Goal: Find contact information: Find contact information

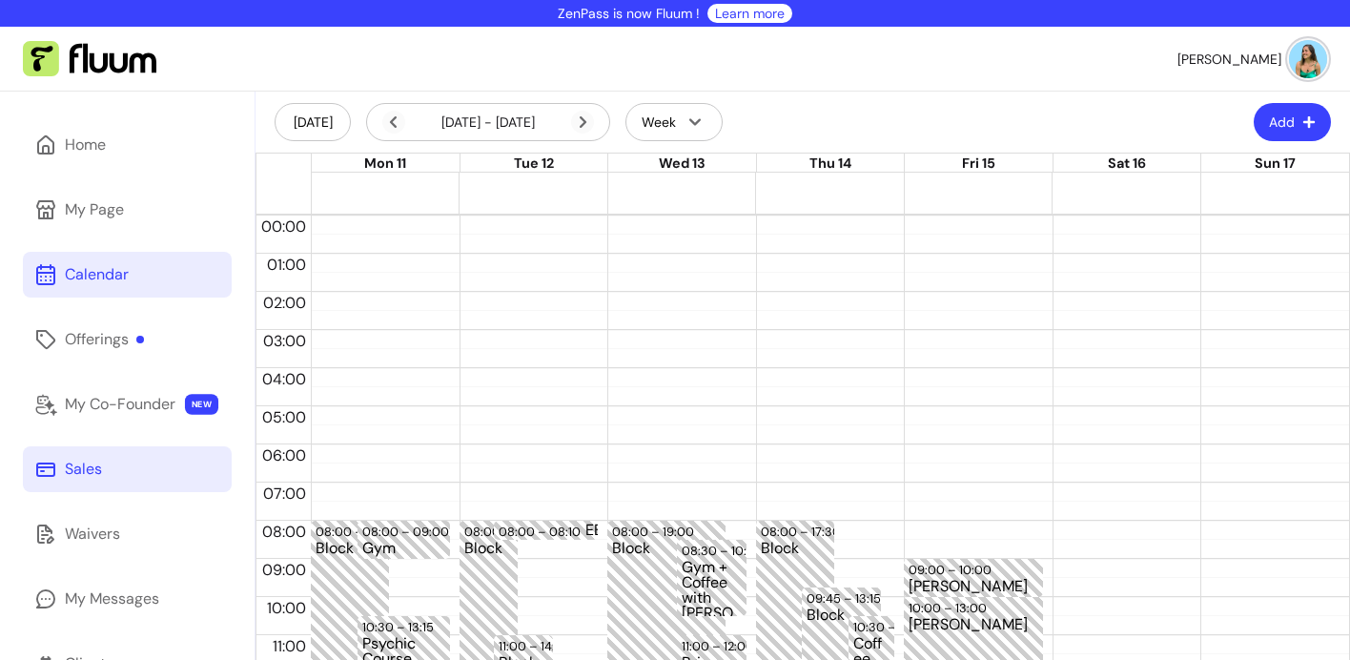
click at [98, 471] on div "Sales" at bounding box center [83, 469] width 37 height 23
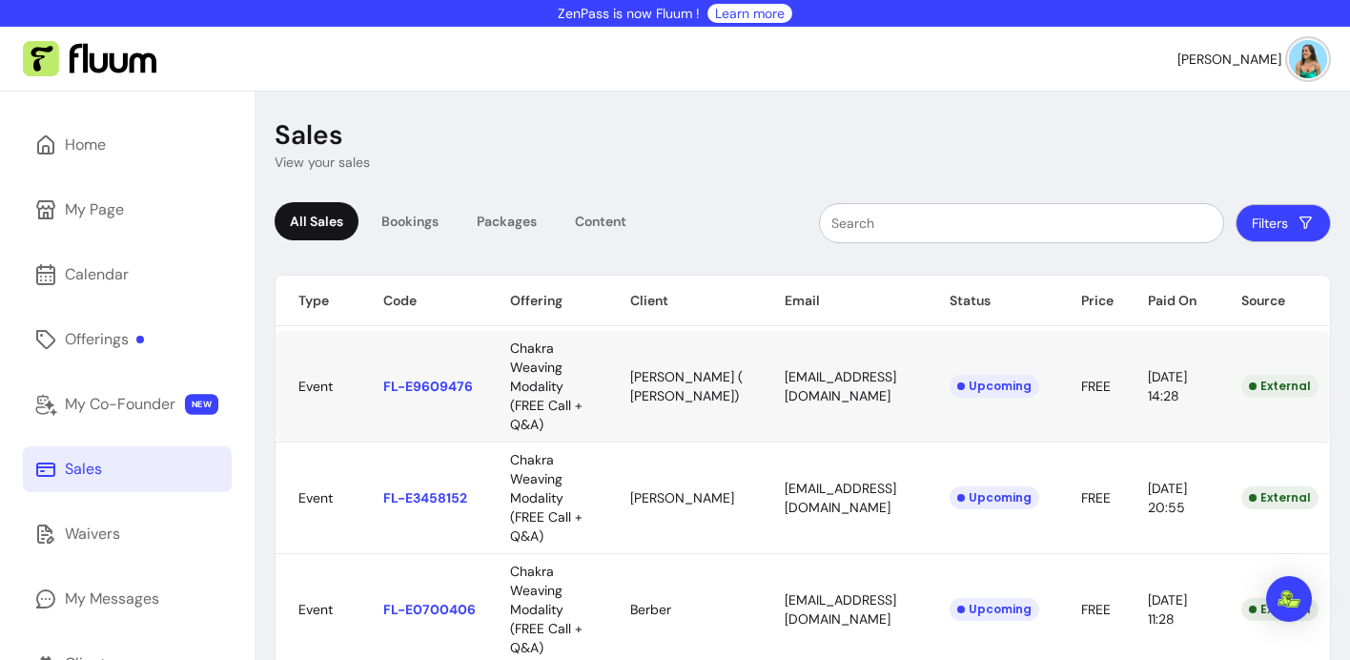
click at [414, 388] on body "ZenPass is now Fluum ! Learn more [PERSON_NAME] Home My Page Calendar Offerings…" at bounding box center [675, 330] width 1350 height 660
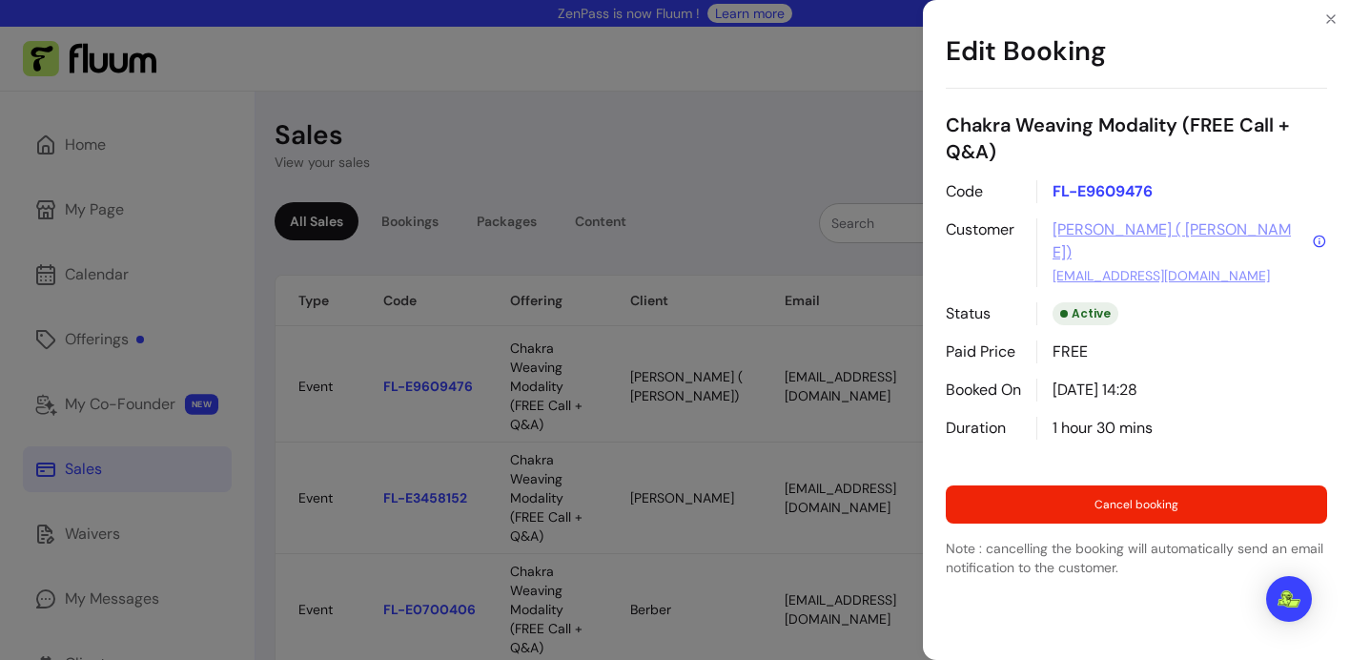
click at [654, 145] on div "Edit Booking Chakra Weaving Modality (FREE Call + Q&A) Code FL-E9609476 Custome…" at bounding box center [675, 330] width 1350 height 660
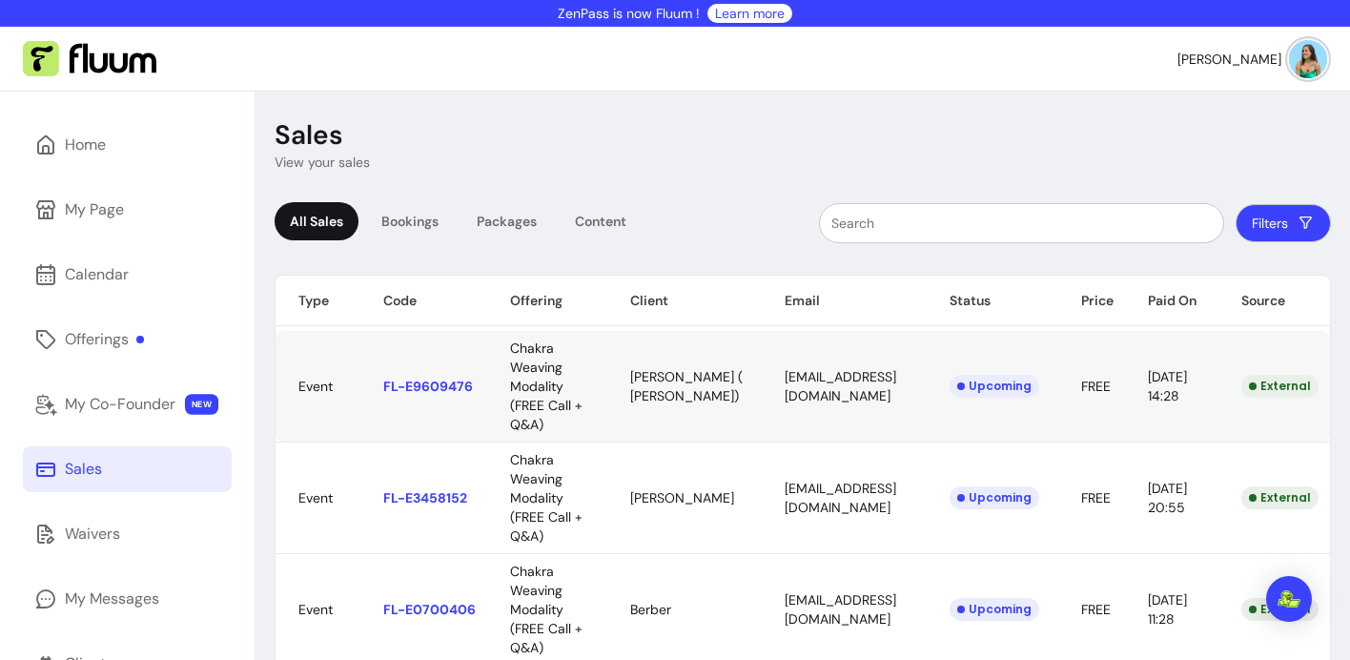
click at [852, 382] on body "ZenPass is now Fluum ! Learn more [PERSON_NAME] Home My Page Calendar Offerings…" at bounding box center [675, 330] width 1350 height 660
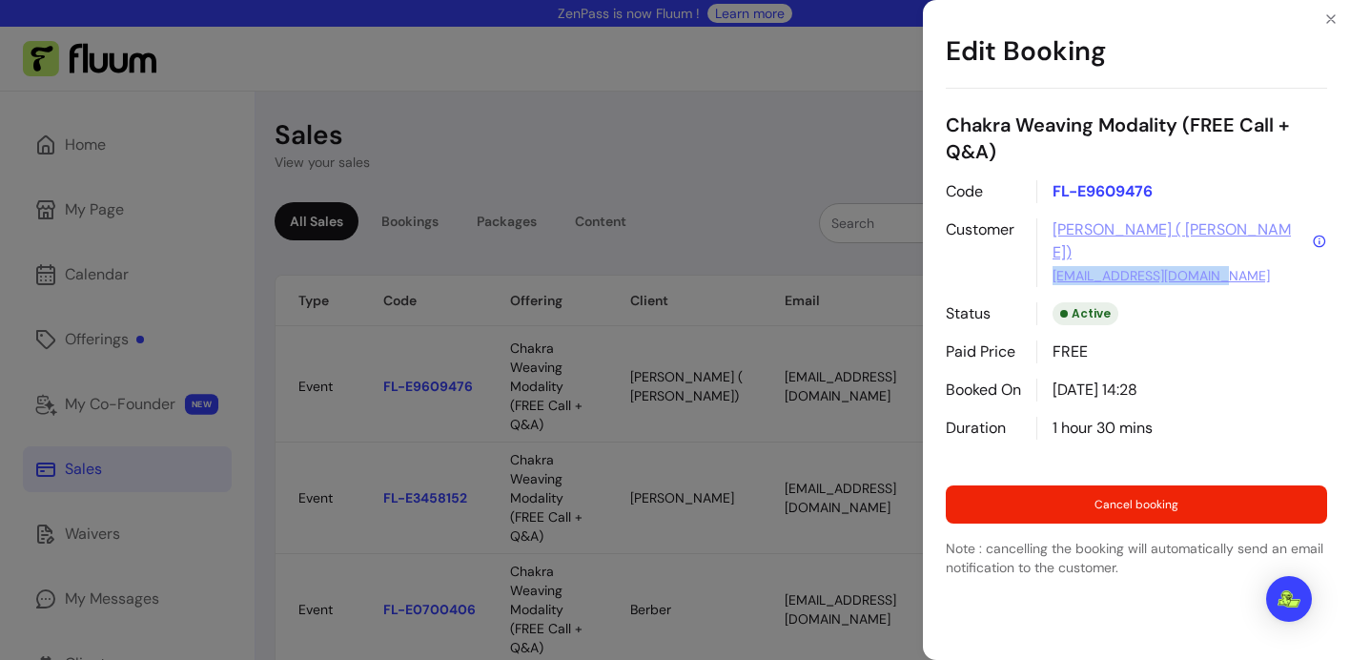
drag, startPoint x: 1260, startPoint y: 253, endPoint x: 1048, endPoint y: 259, distance: 212.7
click at [1048, 259] on div "[PERSON_NAME] ( [PERSON_NAME]) [EMAIL_ADDRESS][DOMAIN_NAME]" at bounding box center [1181, 252] width 291 height 69
copy link "[EMAIL_ADDRESS][DOMAIN_NAME]"
click at [1329, 18] on icon "Close" at bounding box center [1331, 19] width 8 height 8
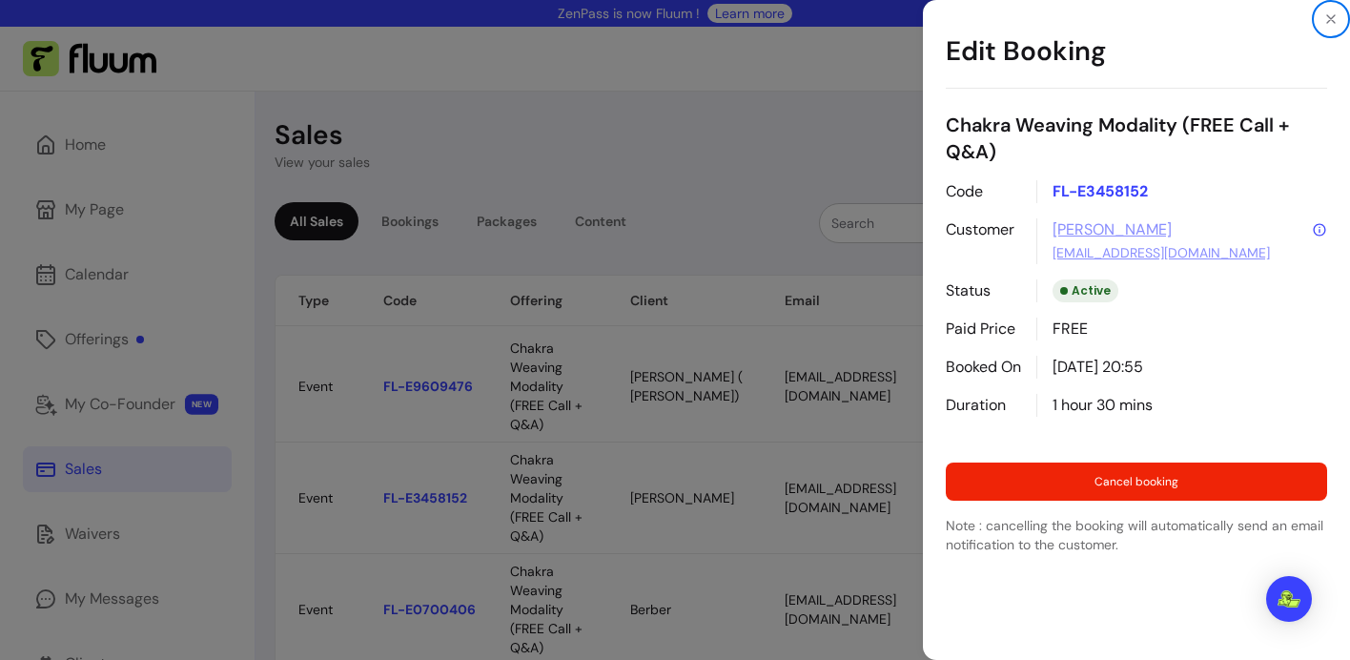
drag, startPoint x: 880, startPoint y: 496, endPoint x: 759, endPoint y: 497, distance: 121.1
click at [759, 497] on body "ZenPass is now Fluum ! Learn more [PERSON_NAME] Home My Page Calendar Offerings…" at bounding box center [675, 330] width 1350 height 660
drag, startPoint x: 1219, startPoint y: 246, endPoint x: 1039, endPoint y: 256, distance: 180.5
click at [1039, 256] on div "[PERSON_NAME] [EMAIL_ADDRESS][DOMAIN_NAME]" at bounding box center [1181, 241] width 291 height 46
copy link "[EMAIL_ADDRESS][DOMAIN_NAME]"
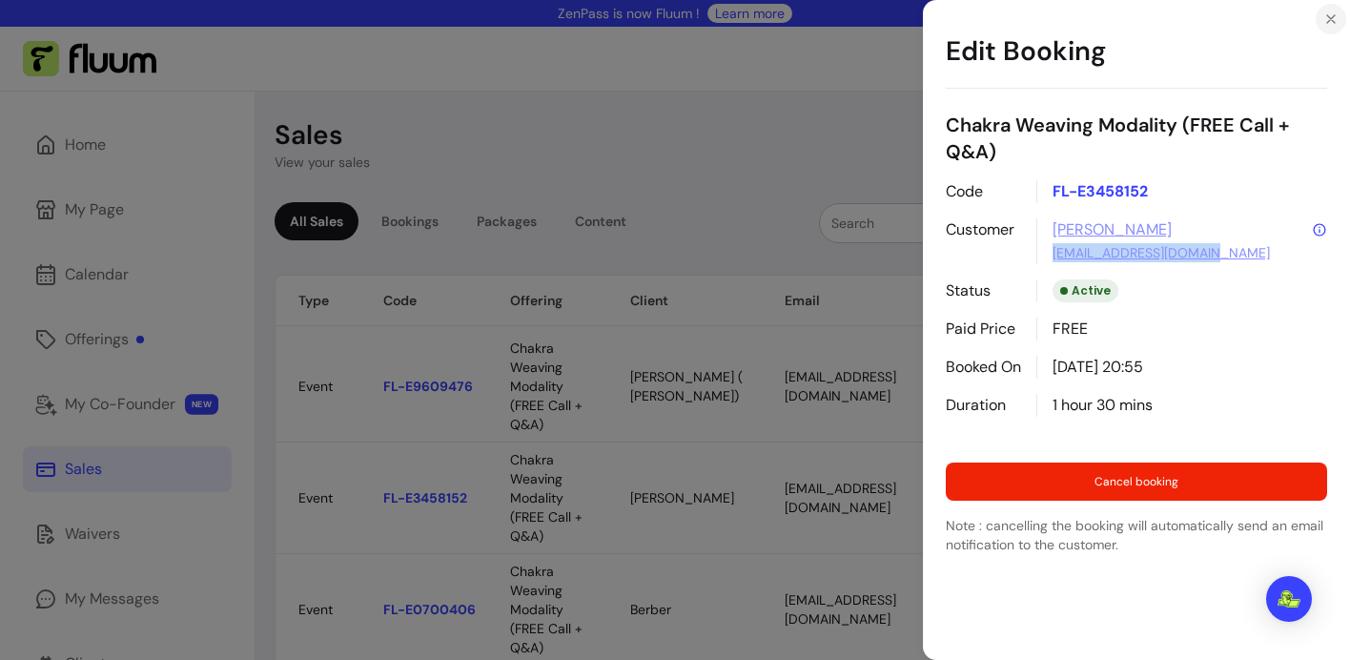
click at [1333, 20] on icon "Close" at bounding box center [1330, 18] width 15 height 15
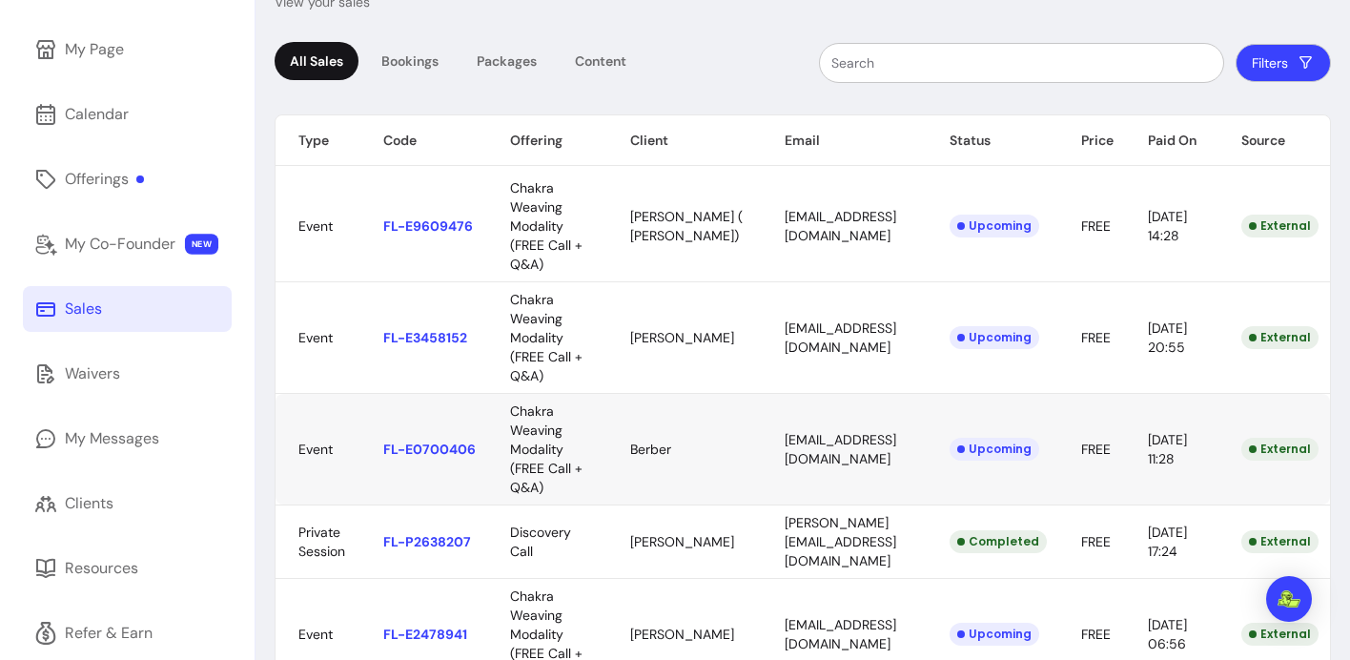
scroll to position [195, 0]
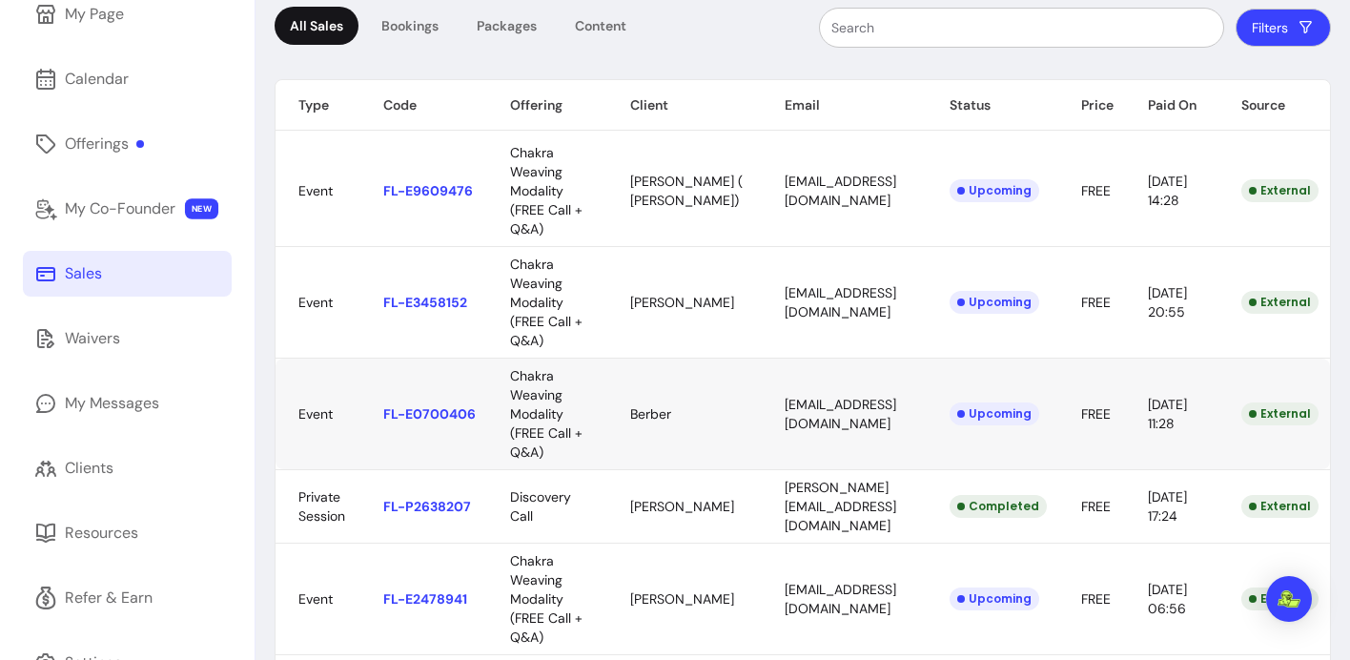
click at [870, 413] on body "ZenPass is now Fluum ! Learn more [PERSON_NAME] Home My Page Calendar Offerings…" at bounding box center [675, 330] width 1350 height 660
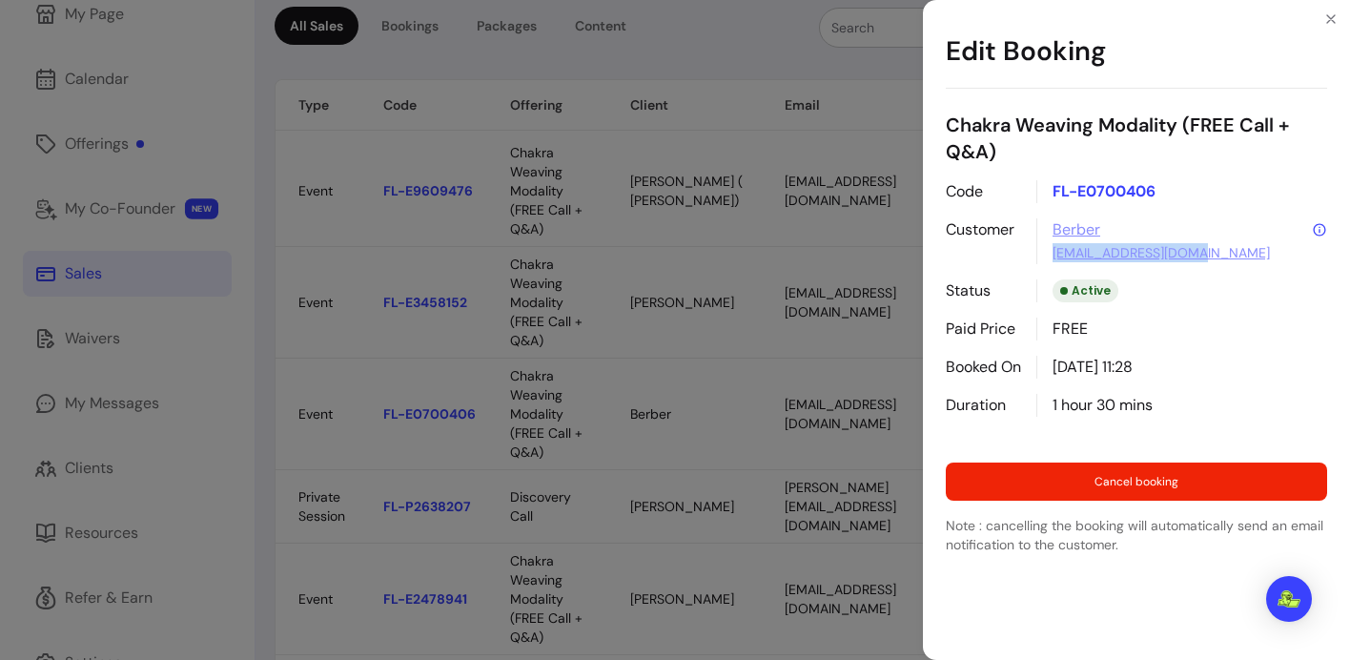
drag, startPoint x: 1222, startPoint y: 249, endPoint x: 1058, endPoint y: 259, distance: 164.3
click at [1058, 259] on p "[EMAIL_ADDRESS][DOMAIN_NAME]" at bounding box center [1189, 252] width 275 height 23
copy link "[EMAIL_ADDRESS][DOMAIN_NAME]"
click at [1331, 12] on icon "Close" at bounding box center [1330, 18] width 15 height 15
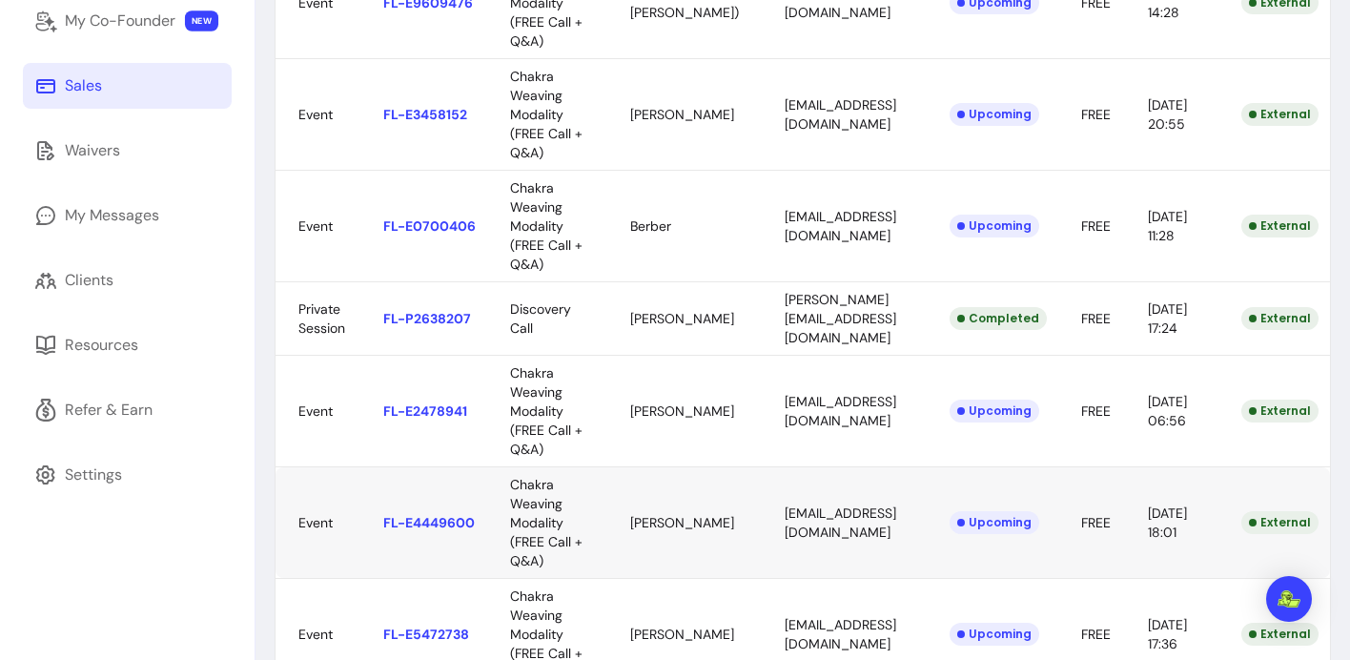
scroll to position [385, 0]
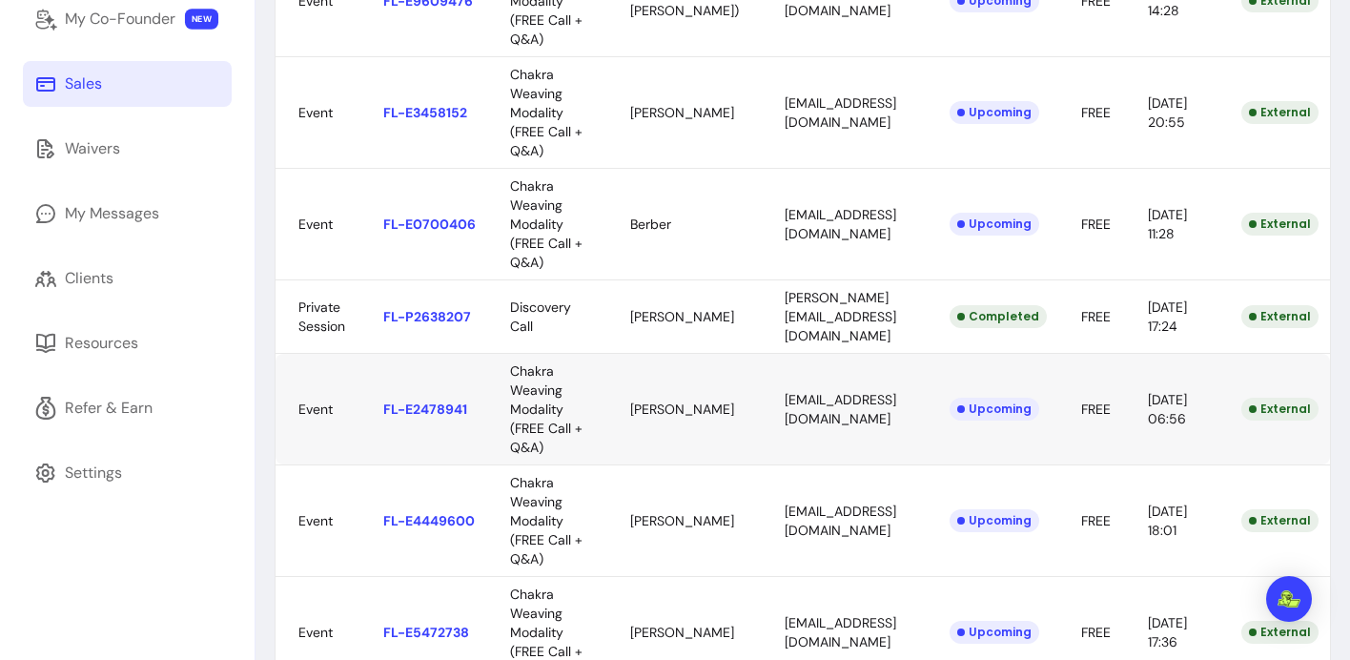
click at [815, 398] on body "ZenPass is now Fluum ! Learn more [PERSON_NAME] Home My Page Calendar Offerings…" at bounding box center [675, 330] width 1350 height 660
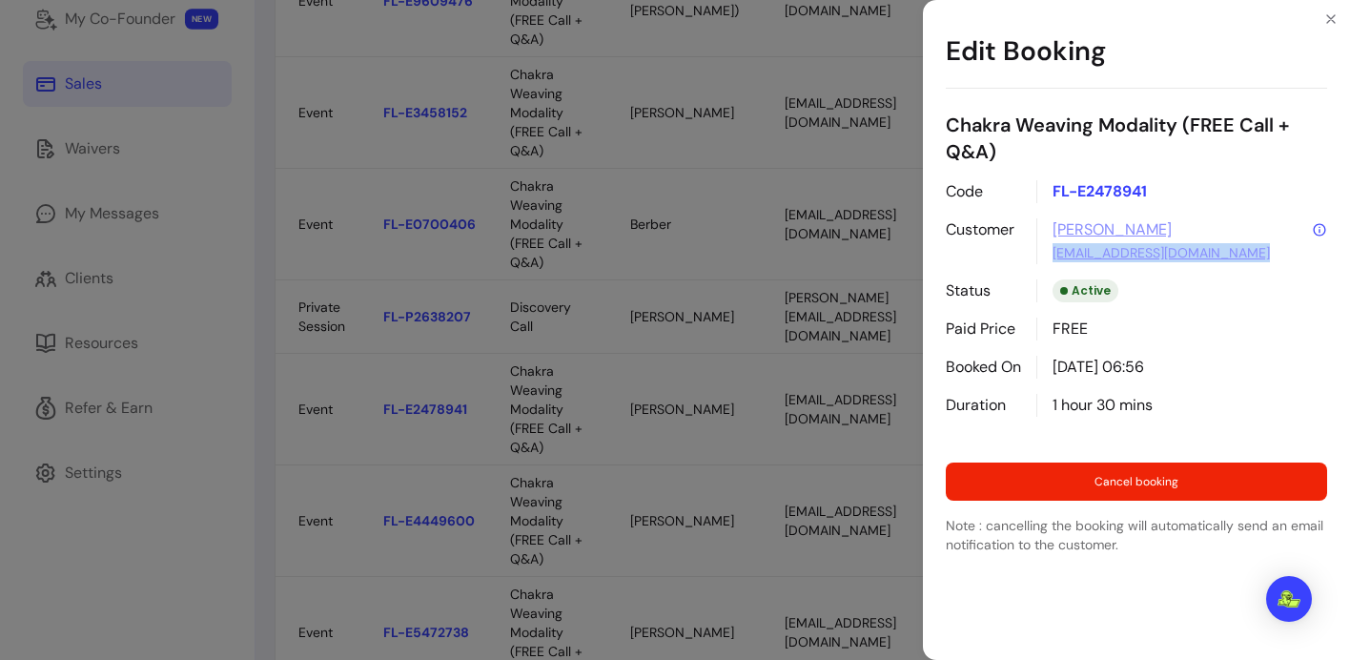
drag, startPoint x: 1274, startPoint y: 251, endPoint x: 1044, endPoint y: 252, distance: 230.7
click at [1044, 252] on div "[PERSON_NAME] [EMAIL_ADDRESS][DOMAIN_NAME]" at bounding box center [1181, 241] width 291 height 46
copy link "[EMAIL_ADDRESS][DOMAIN_NAME]"
click at [1331, 15] on icon "Close" at bounding box center [1330, 18] width 15 height 15
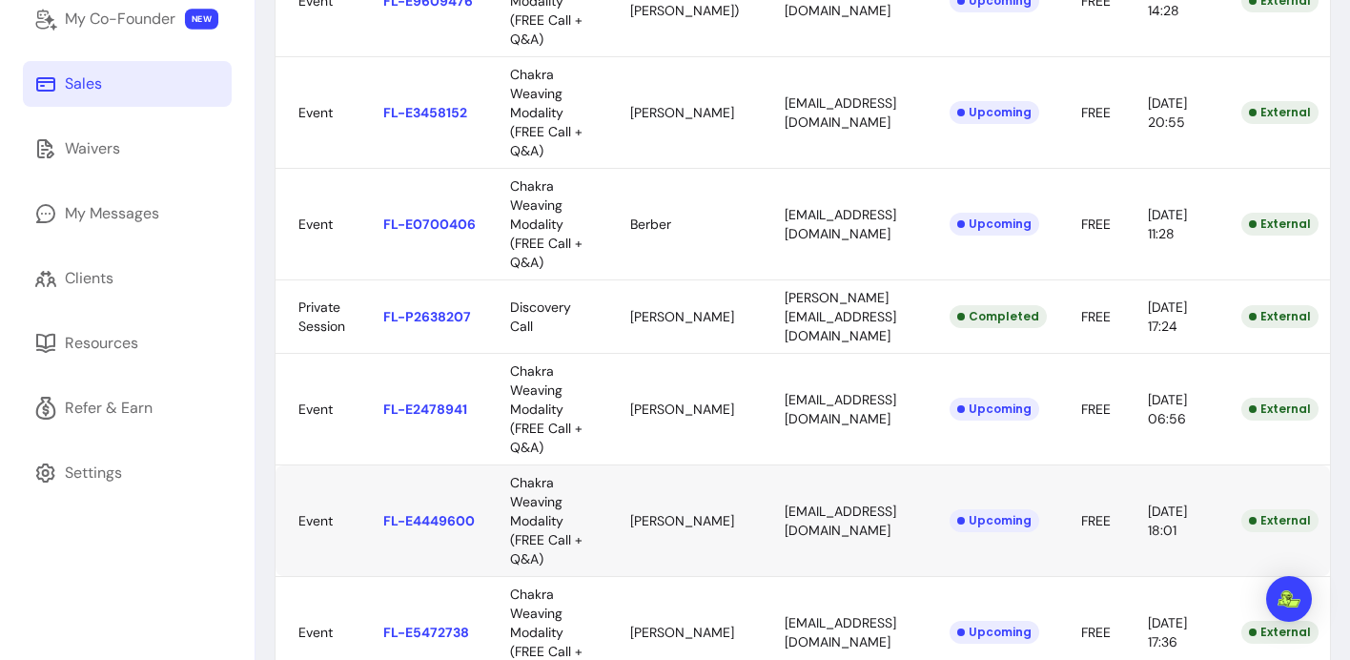
click at [792, 505] on body "ZenPass is now Fluum ! Learn more [PERSON_NAME] Home My Page Calendar Offerings…" at bounding box center [675, 330] width 1350 height 660
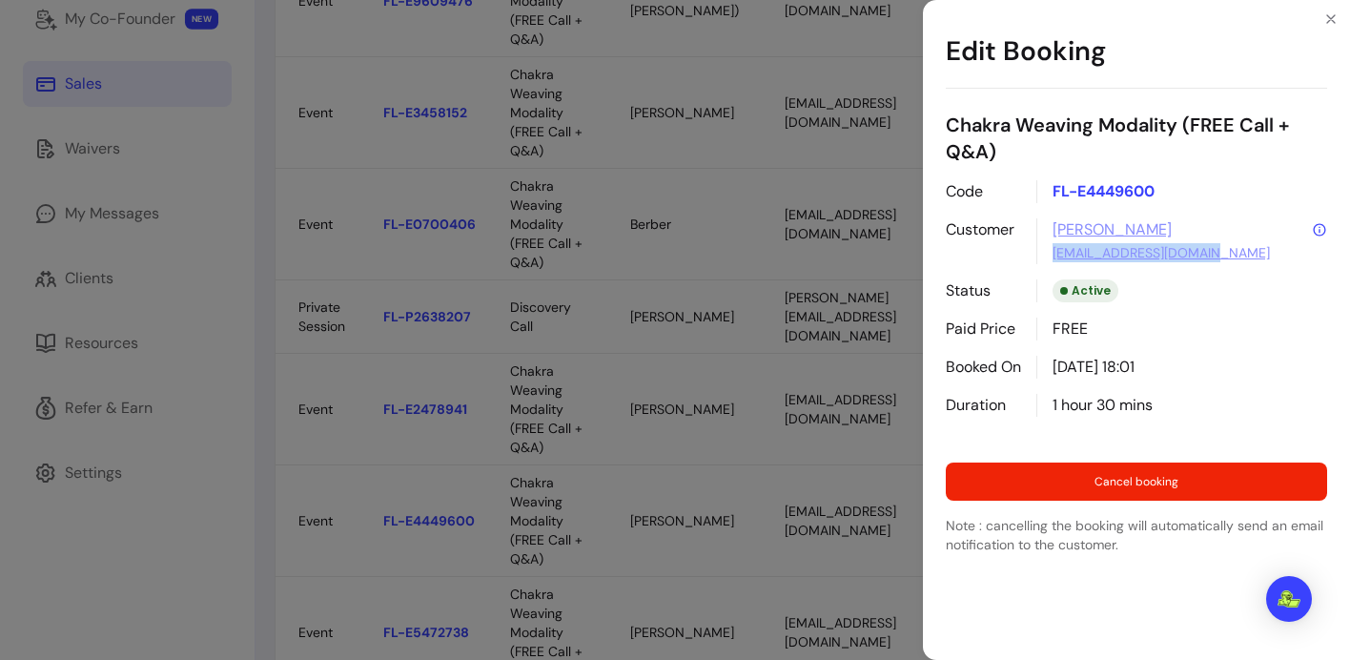
drag, startPoint x: 1228, startPoint y: 255, endPoint x: 1041, endPoint y: 260, distance: 186.9
click at [1041, 260] on div "[PERSON_NAME] [PERSON_NAME][EMAIL_ADDRESS][DOMAIN_NAME]" at bounding box center [1181, 241] width 291 height 46
copy link "[EMAIL_ADDRESS][DOMAIN_NAME]"
click at [1330, 16] on icon "Close" at bounding box center [1330, 18] width 15 height 15
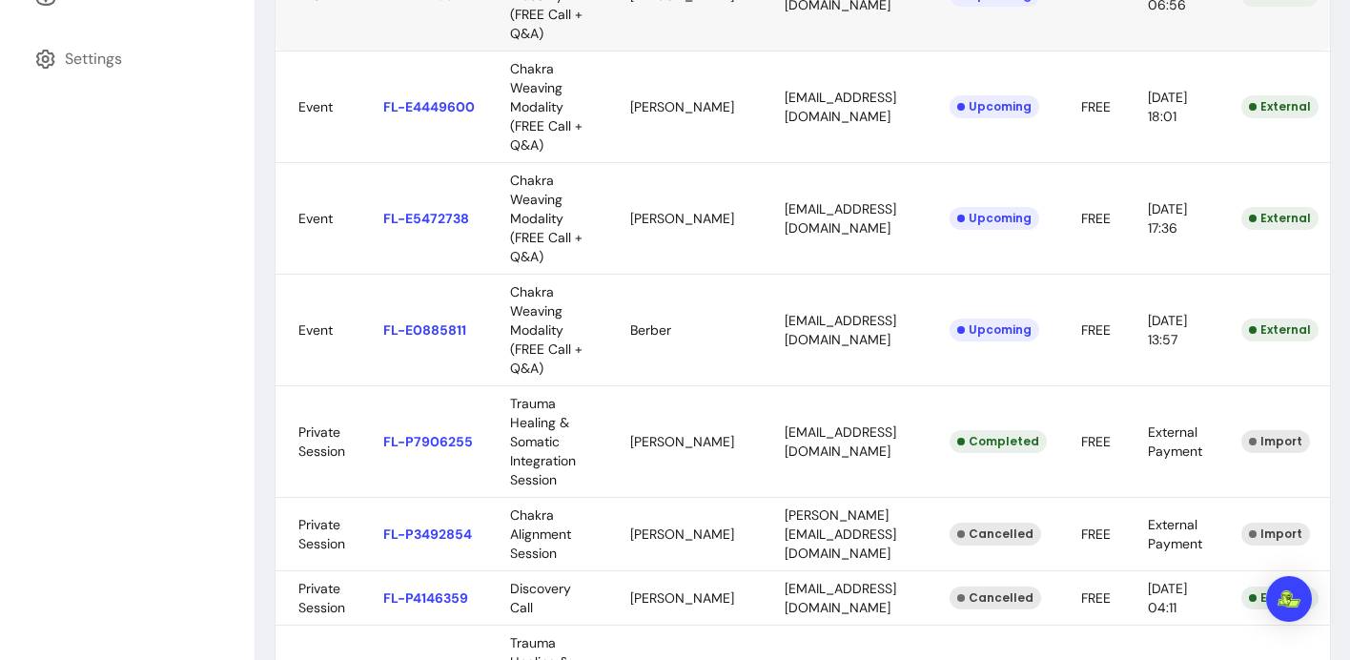
scroll to position [890, 0]
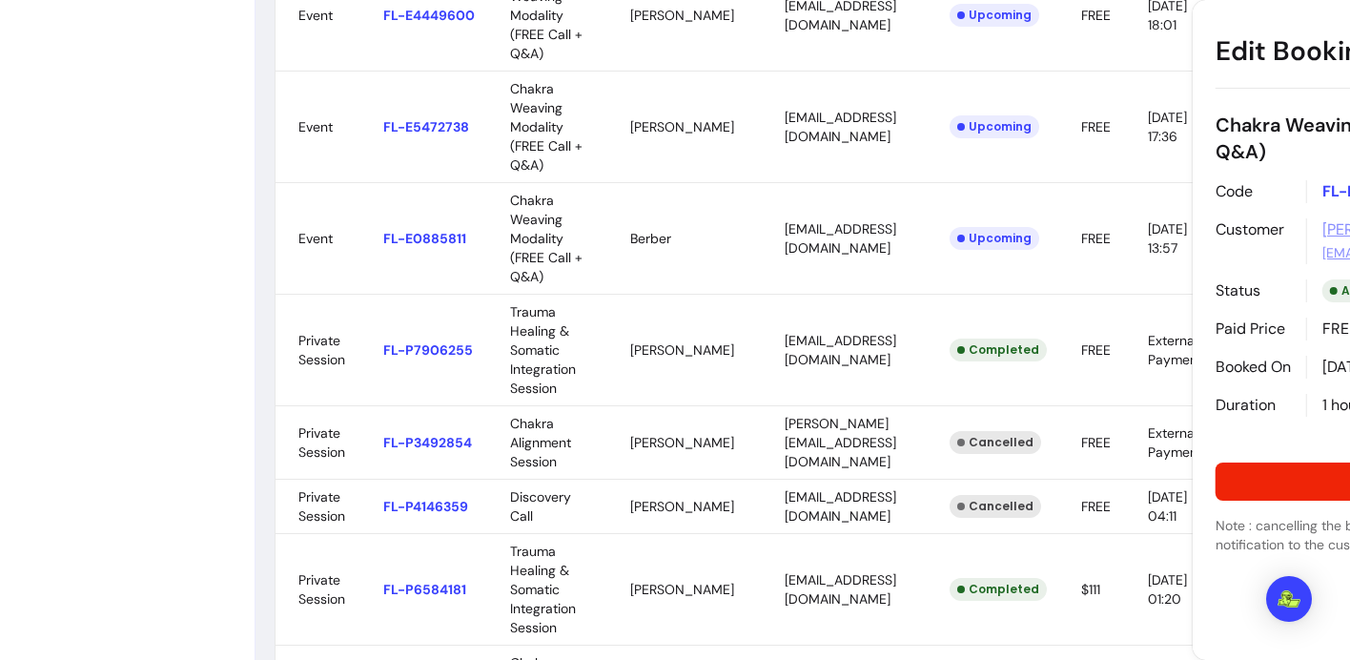
click at [914, 109] on body "ZenPass is now Fluum ! Learn more [PERSON_NAME] Home My Page Calendar Offerings…" at bounding box center [675, 330] width 1350 height 660
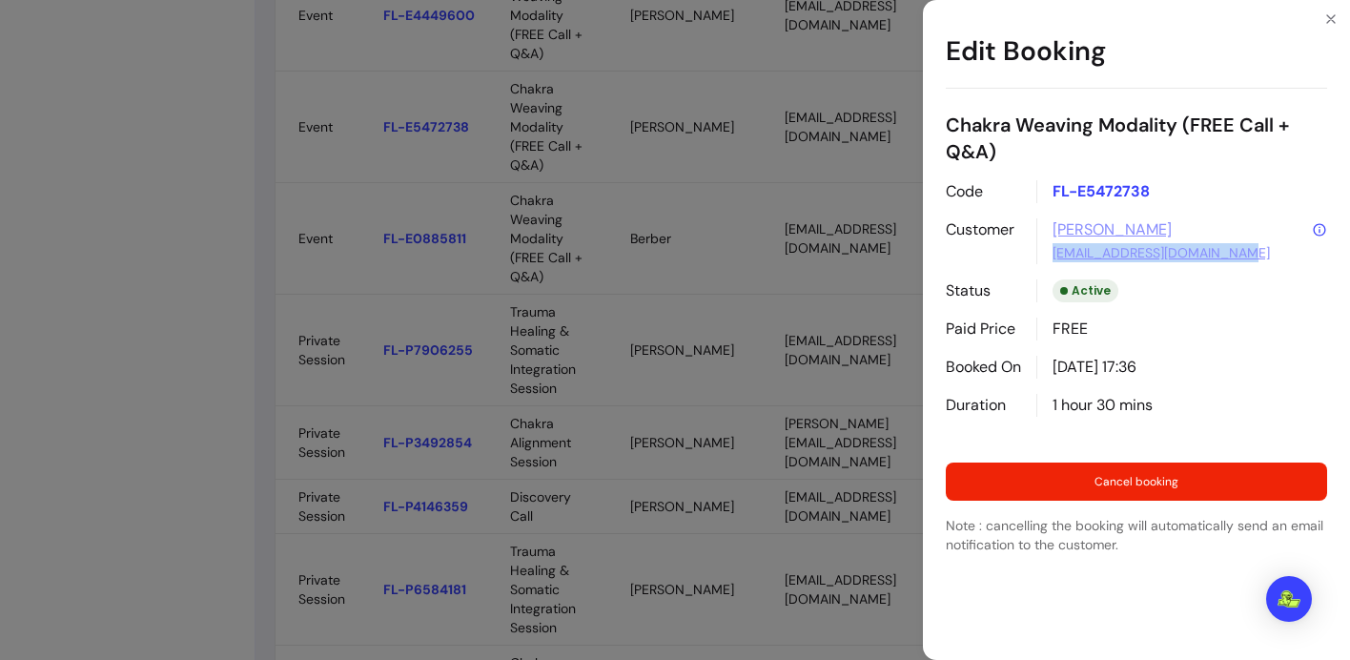
drag, startPoint x: 1257, startPoint y: 247, endPoint x: 1041, endPoint y: 254, distance: 216.5
click at [1041, 254] on div "[PERSON_NAME] [PERSON_NAME][EMAIL_ADDRESS][DOMAIN_NAME]" at bounding box center [1181, 241] width 291 height 46
copy link "[EMAIL_ADDRESS][DOMAIN_NAME]"
click at [1332, 21] on icon "Close" at bounding box center [1330, 18] width 15 height 15
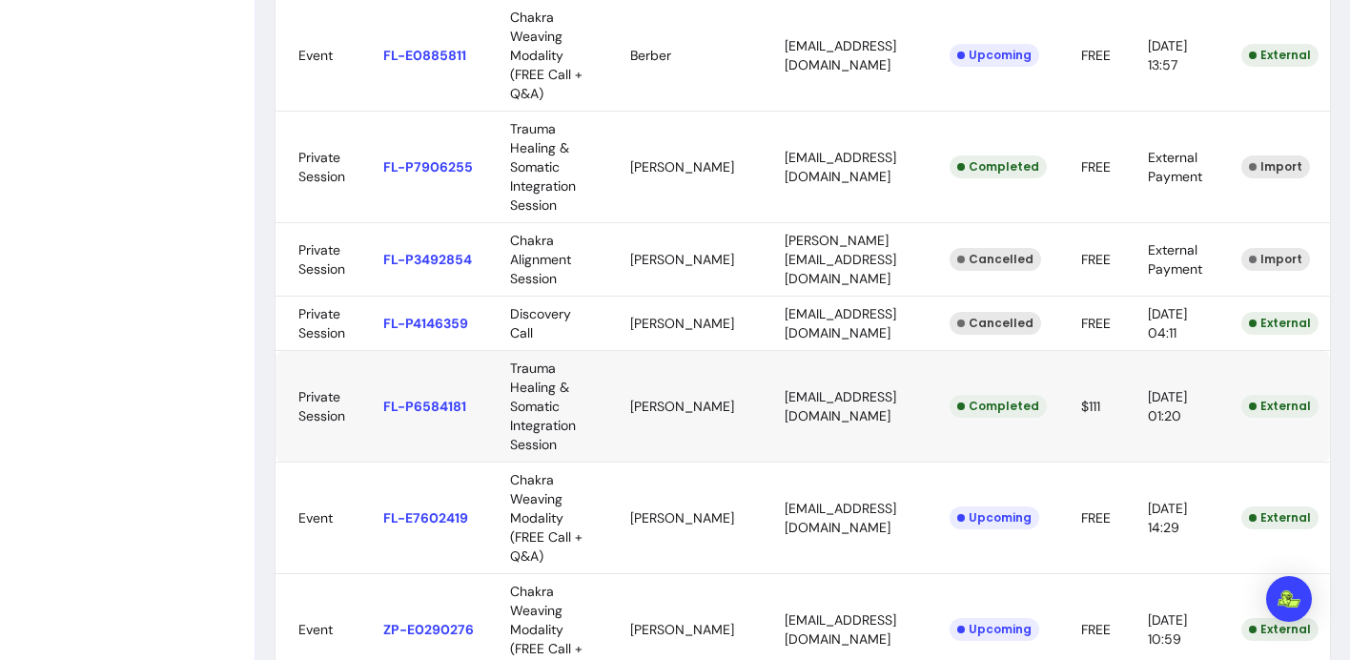
scroll to position [1084, 0]
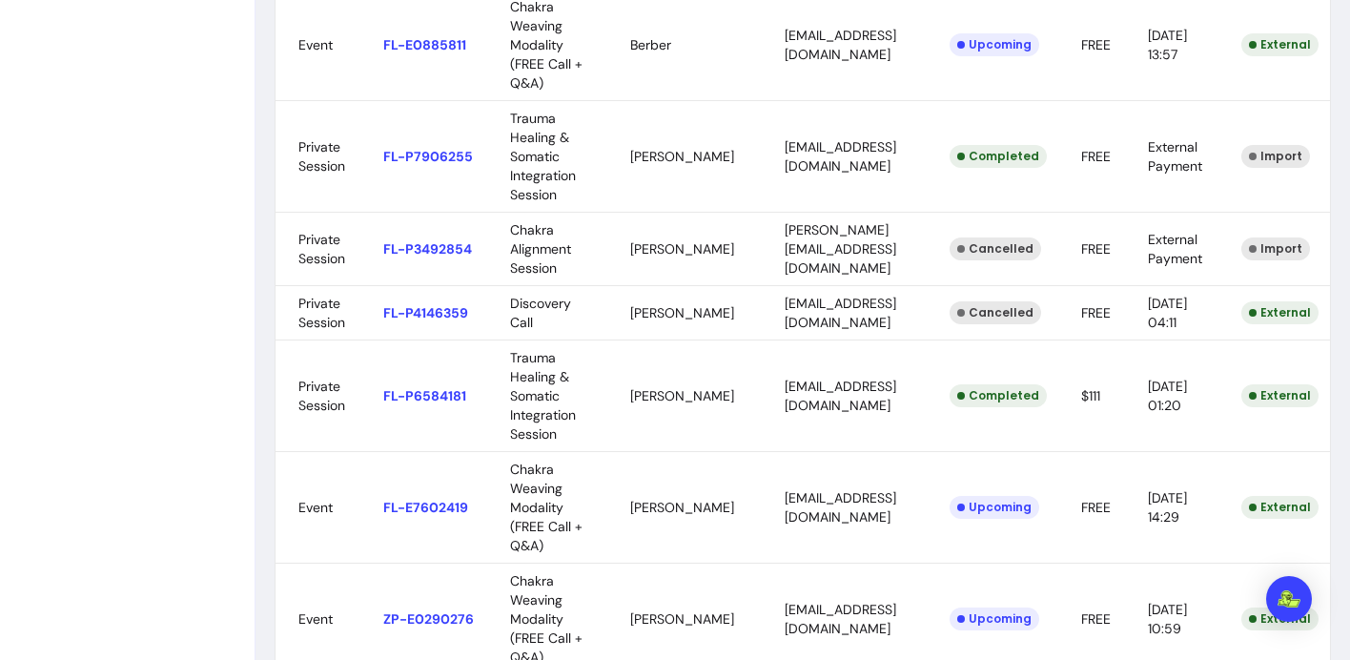
click at [799, 499] on body "ZenPass is now Fluum ! Learn more [PERSON_NAME] Home My Page Calendar Offerings…" at bounding box center [675, 330] width 1350 height 660
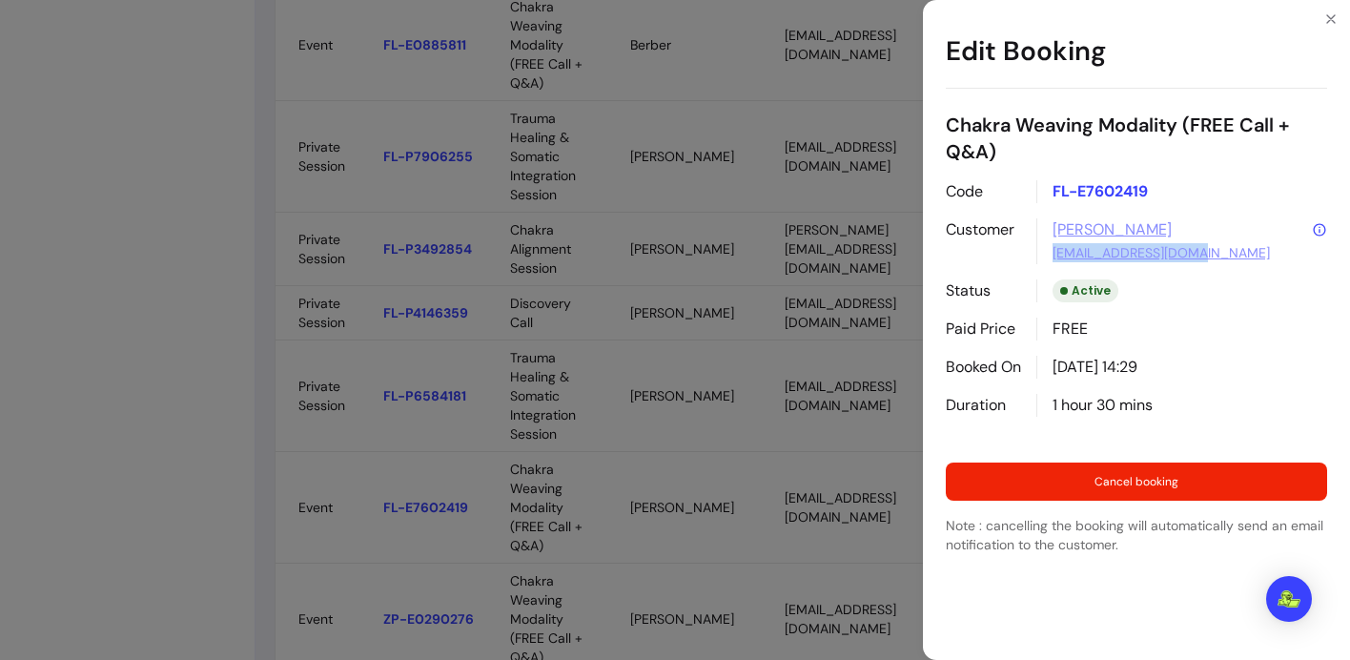
drag, startPoint x: 1226, startPoint y: 255, endPoint x: 1034, endPoint y: 259, distance: 191.7
click at [1034, 259] on div "Code FL-E7602419 Customer [PERSON_NAME] [EMAIL_ADDRESS][DOMAIN_NAME] Status Act…" at bounding box center [1136, 298] width 381 height 236
copy link "[EMAIL_ADDRESS][DOMAIN_NAME]"
click at [1330, 17] on icon "Close" at bounding box center [1331, 19] width 8 height 8
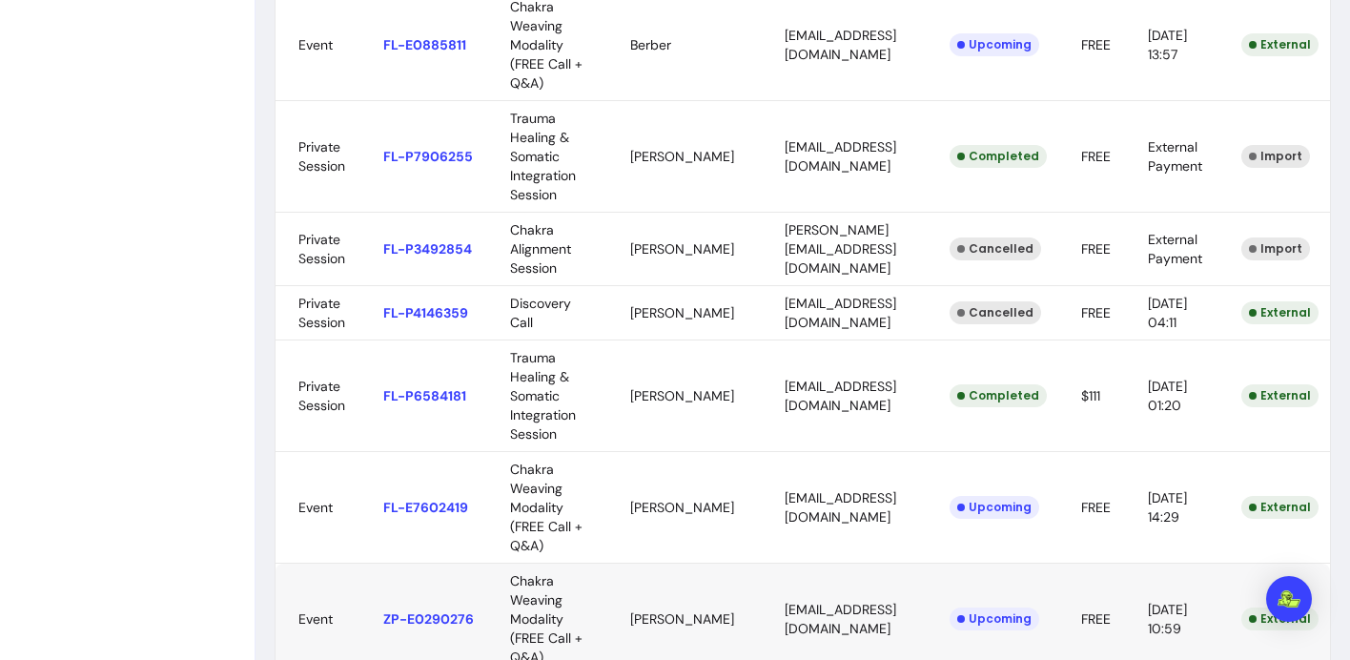
click at [780, 594] on body "ZenPass is now Fluum ! Learn more [PERSON_NAME] Home My Page Calendar Offerings…" at bounding box center [675, 330] width 1350 height 660
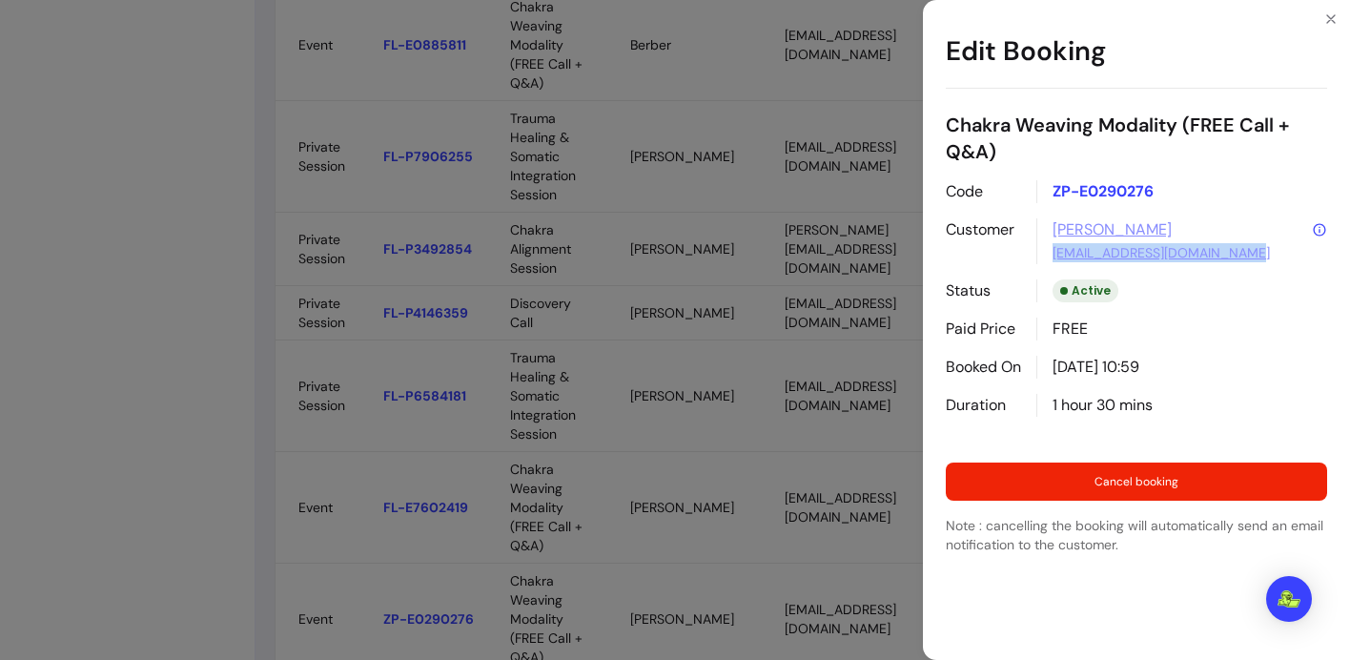
drag, startPoint x: 1253, startPoint y: 252, endPoint x: 1044, endPoint y: 251, distance: 209.7
click at [1044, 251] on div "[PERSON_NAME] [PERSON_NAME][EMAIL_ADDRESS][DOMAIN_NAME]" at bounding box center [1181, 241] width 291 height 46
copy link "[EMAIL_ADDRESS][DOMAIN_NAME]"
click at [1327, 16] on icon "Close" at bounding box center [1330, 18] width 15 height 15
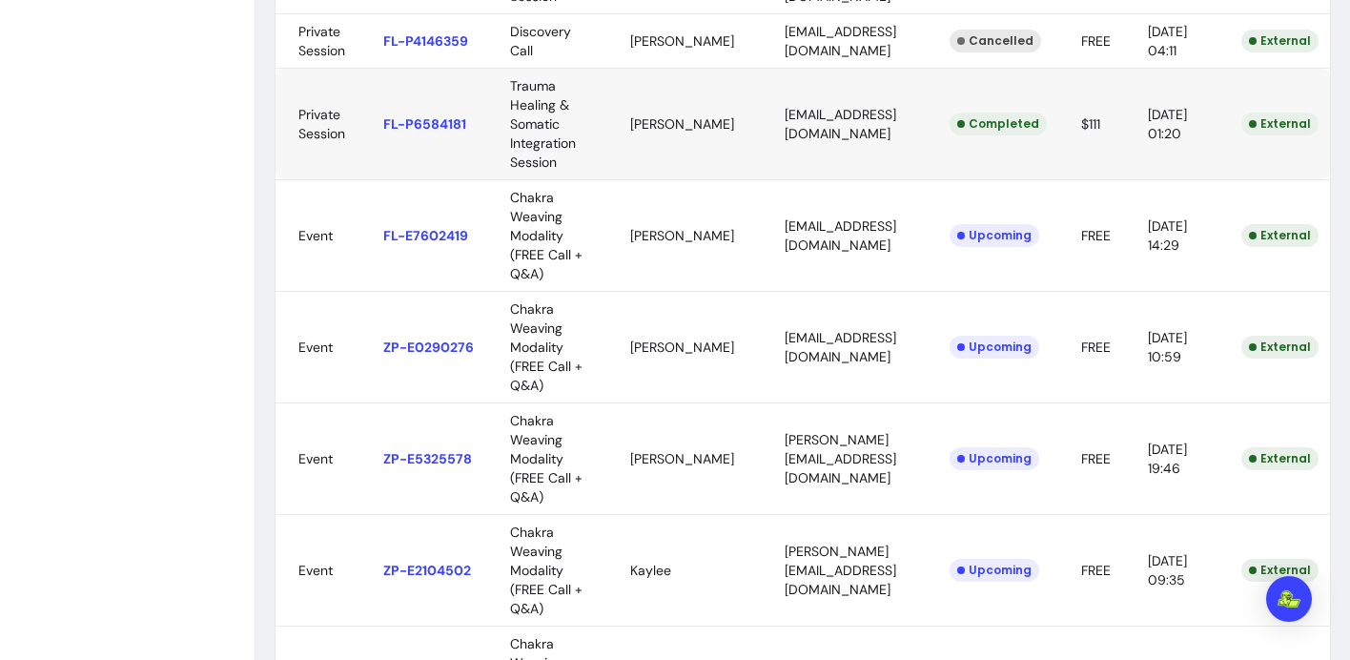
scroll to position [1527, 0]
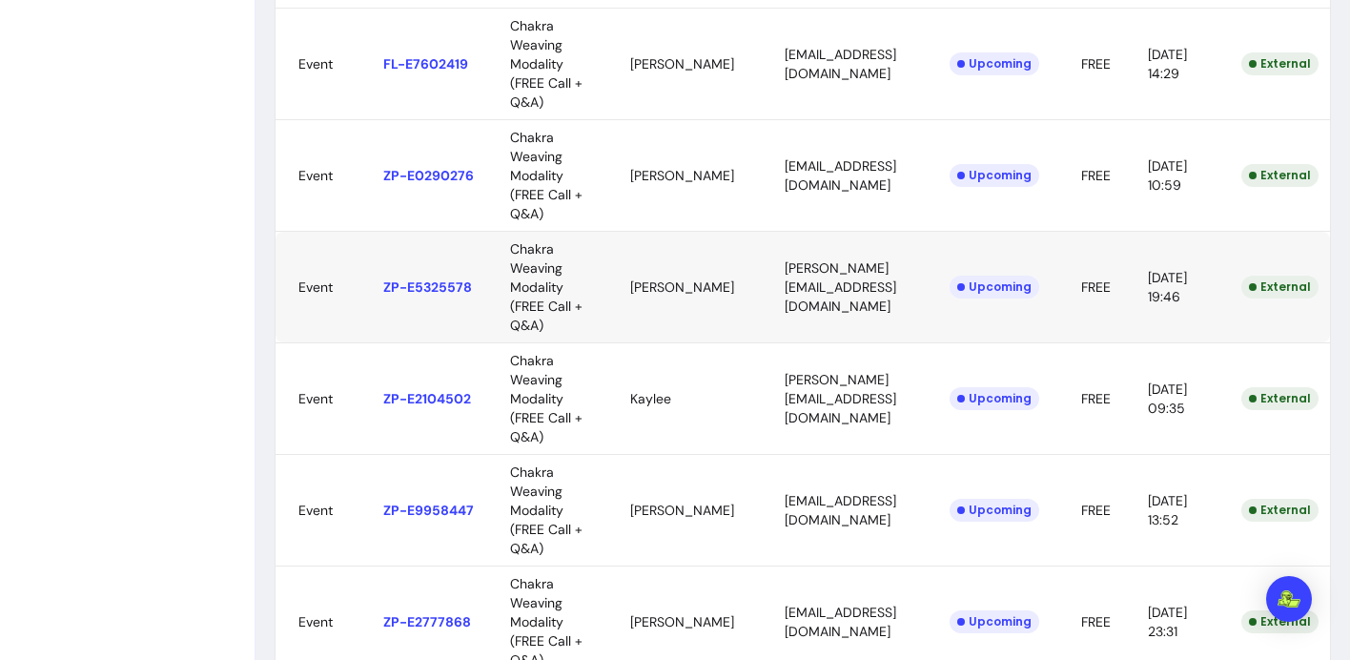
click at [916, 264] on body "ZenPass is now Fluum ! Learn more [PERSON_NAME] Home My Page Calendar Offerings…" at bounding box center [675, 330] width 1350 height 660
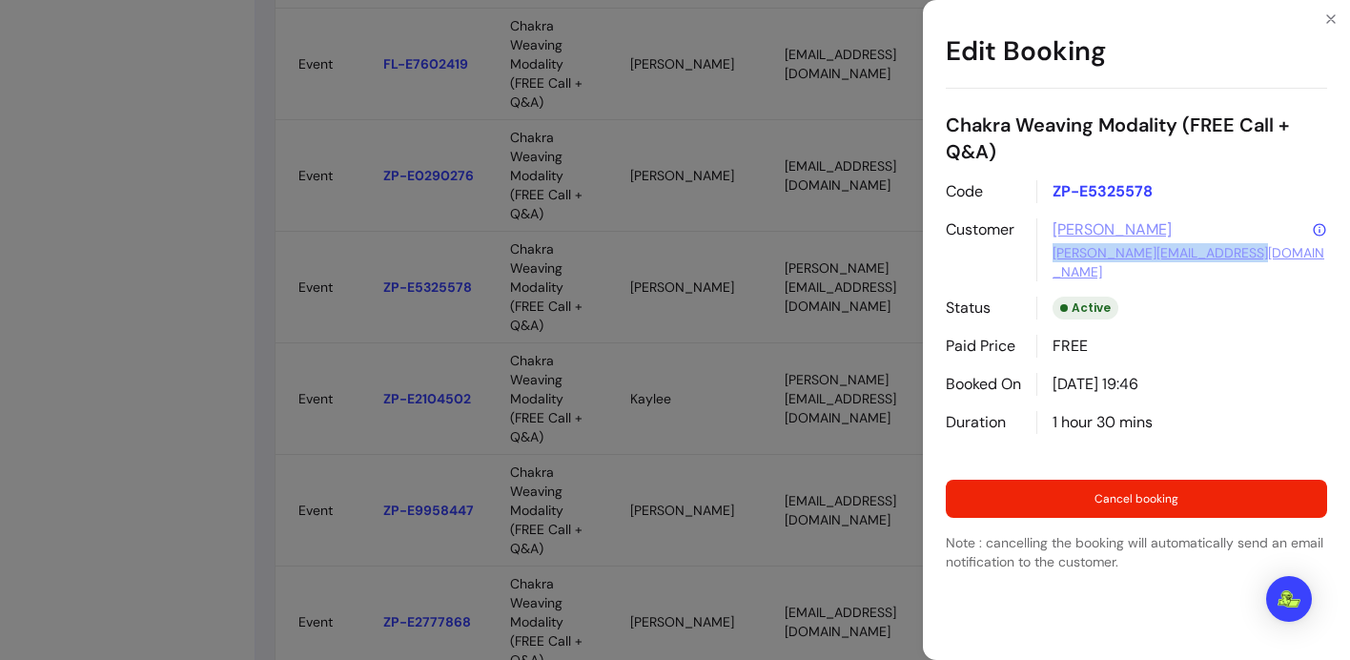
drag, startPoint x: 1256, startPoint y: 254, endPoint x: 1043, endPoint y: 261, distance: 213.7
click at [1043, 261] on div "Heather Connolly [EMAIL_ADDRESS][DOMAIN_NAME]" at bounding box center [1181, 249] width 291 height 63
copy link "[PERSON_NAME][EMAIL_ADDRESS][DOMAIN_NAME]"
click at [1331, 18] on icon "Close" at bounding box center [1331, 19] width 8 height 8
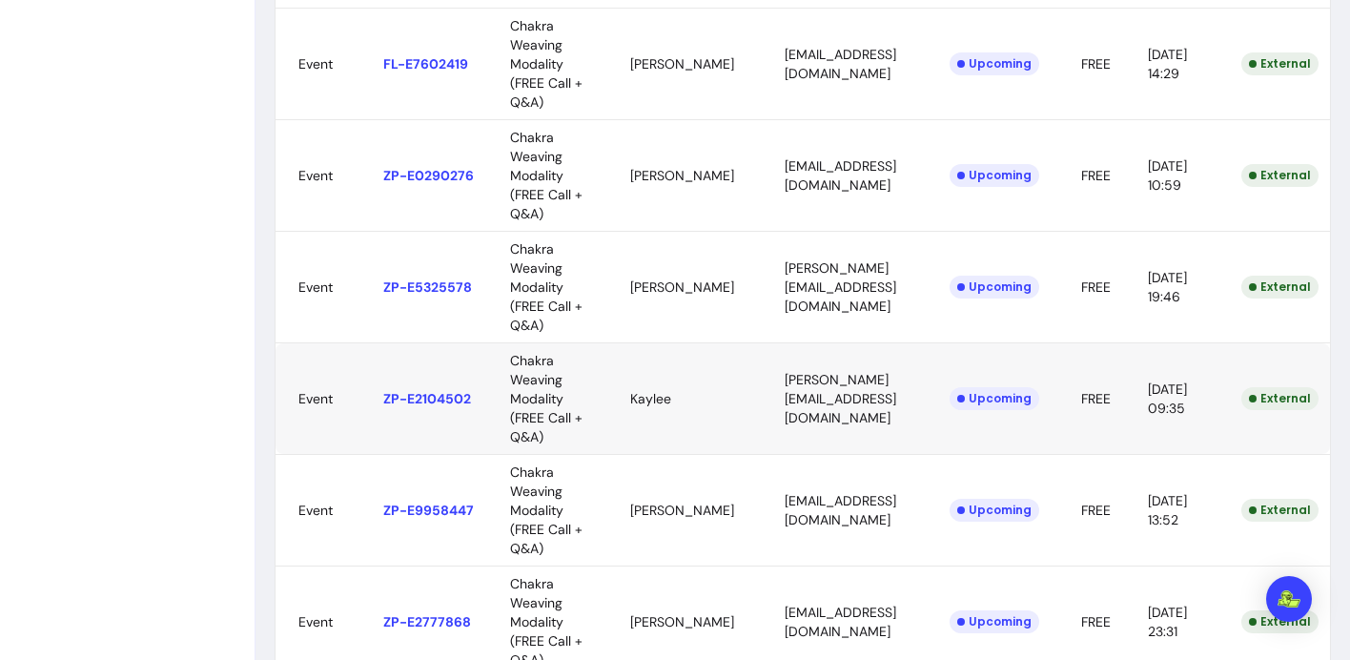
click at [842, 362] on body "ZenPass is now Fluum ! Learn more [PERSON_NAME] Home My Page Calendar Offerings…" at bounding box center [675, 330] width 1350 height 660
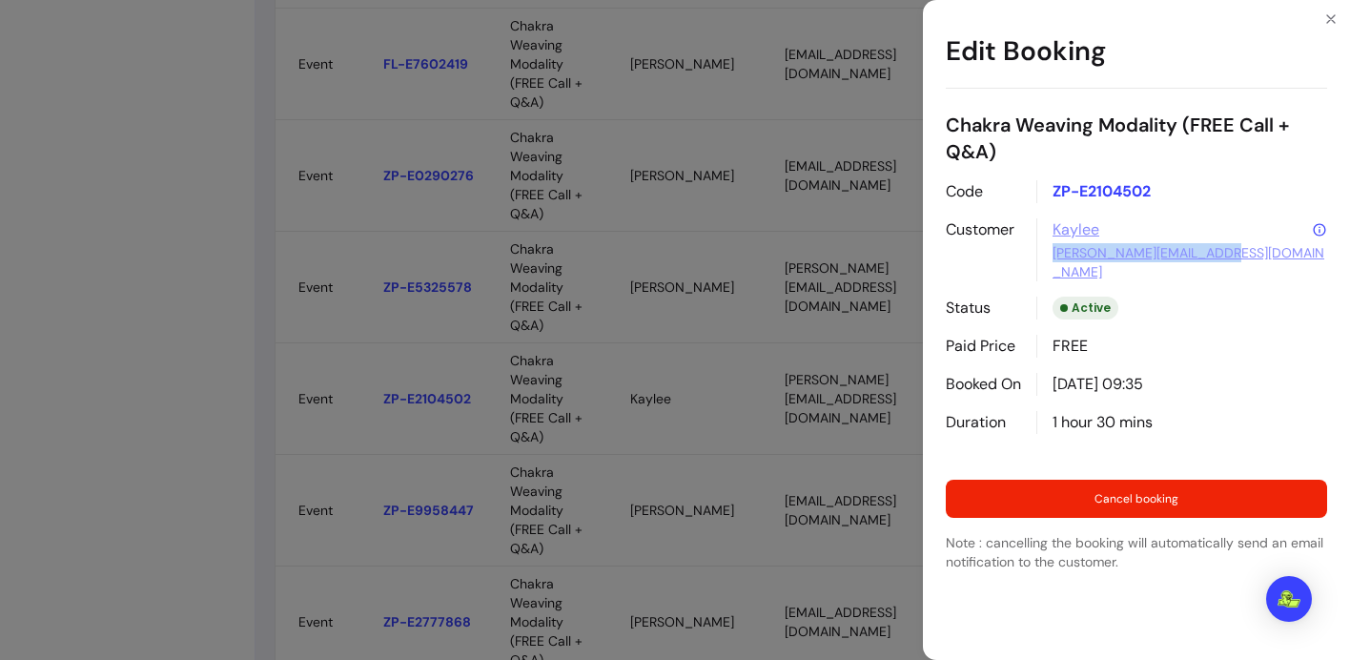
drag, startPoint x: 1238, startPoint y: 251, endPoint x: 1048, endPoint y: 250, distance: 190.6
click at [1048, 250] on div "[PERSON_NAME] [PERSON_NAME][EMAIL_ADDRESS][DOMAIN_NAME]" at bounding box center [1181, 249] width 291 height 63
copy link "[PERSON_NAME][EMAIL_ADDRESS][DOMAIN_NAME]"
click at [1327, 15] on icon "Close" at bounding box center [1331, 19] width 8 height 8
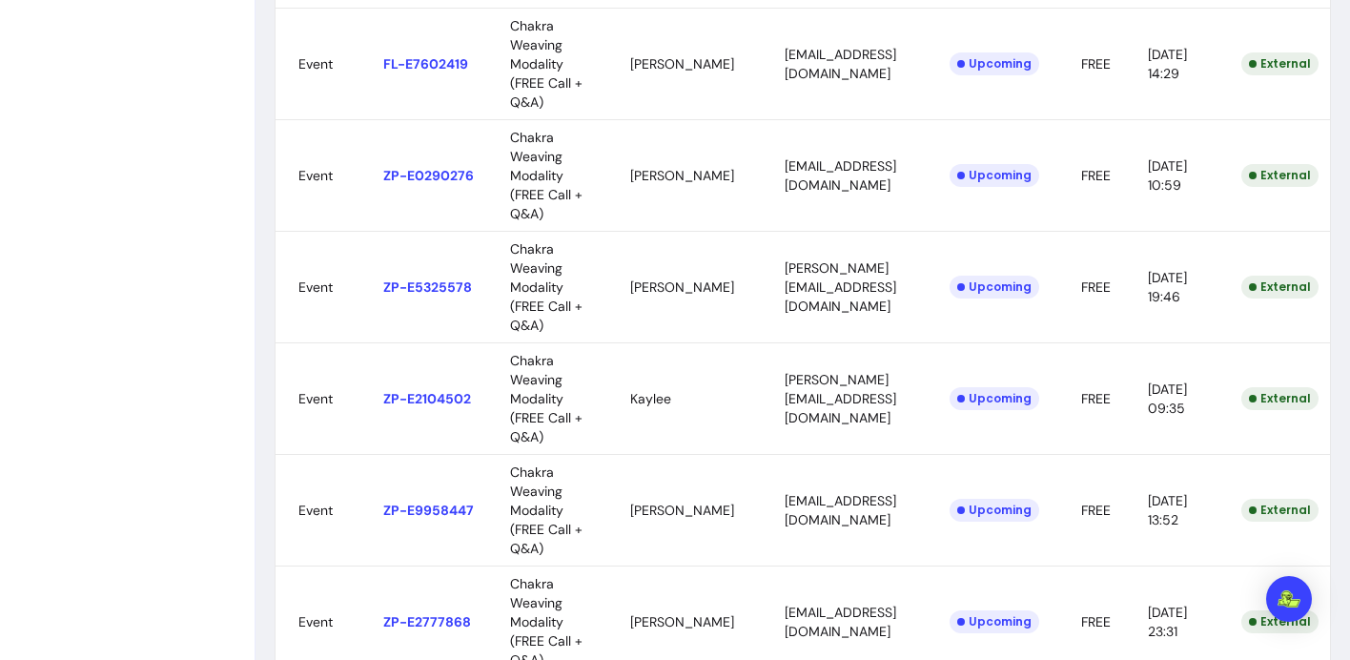
click at [866, 508] on body "ZenPass is now Fluum ! Learn more [PERSON_NAME] Home My Page Calendar Offerings…" at bounding box center [675, 330] width 1350 height 660
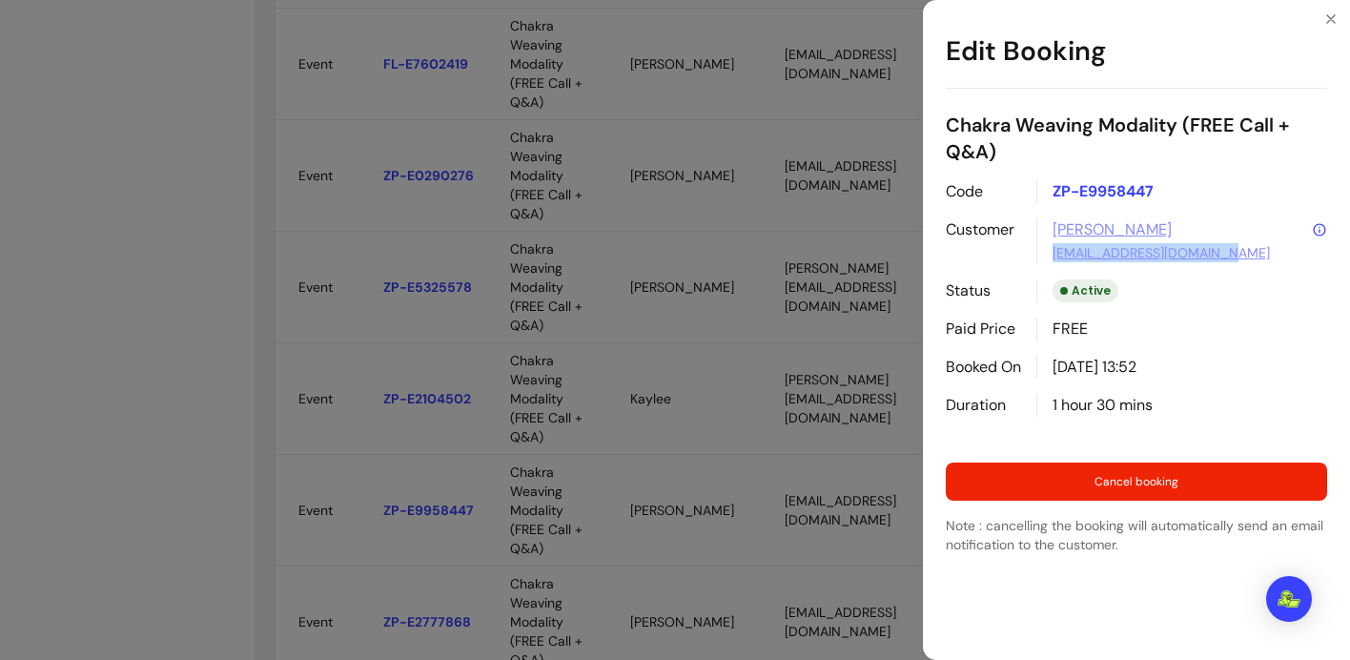
drag, startPoint x: 1242, startPoint y: 249, endPoint x: 1049, endPoint y: 259, distance: 192.8
click at [1049, 259] on div "[PERSON_NAME] [EMAIL_ADDRESS][DOMAIN_NAME]" at bounding box center [1181, 241] width 291 height 46
click at [1330, 16] on icon "Close" at bounding box center [1330, 18] width 15 height 15
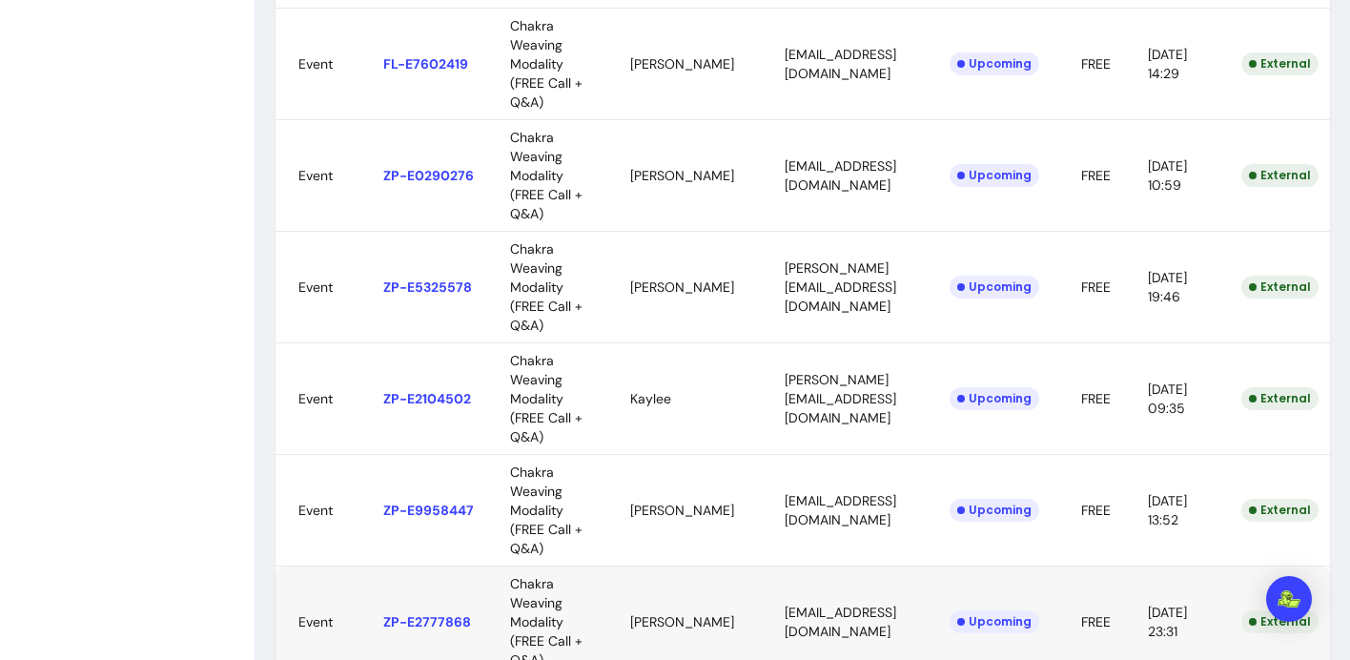
click at [801, 600] on body "ZenPass is now Fluum ! Learn more [PERSON_NAME] Home My Page Calendar Offerings…" at bounding box center [675, 330] width 1350 height 660
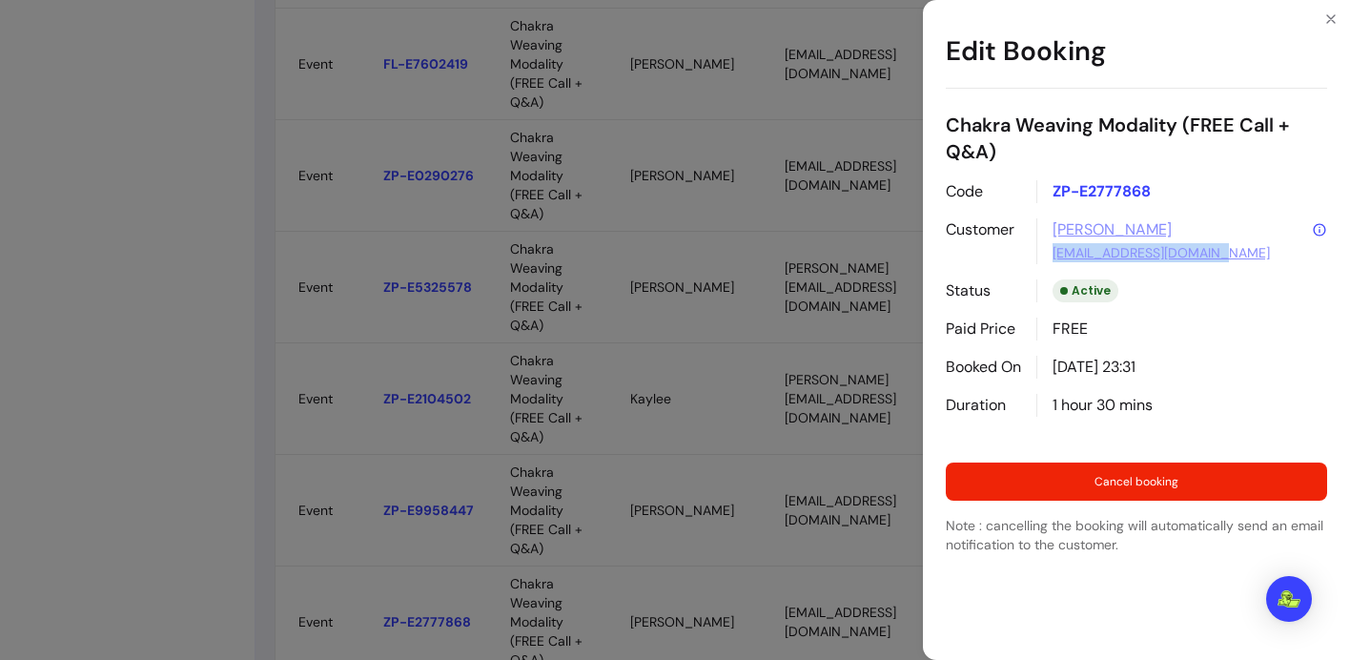
drag, startPoint x: 1227, startPoint y: 248, endPoint x: 1033, endPoint y: 252, distance: 193.5
click at [1033, 252] on div "Code ZP-E2777868 Customer [PERSON_NAME] [PERSON_NAME][EMAIL_ADDRESS][DOMAIN_NAM…" at bounding box center [1136, 298] width 381 height 236
click at [1333, 16] on icon "Close" at bounding box center [1331, 19] width 8 height 8
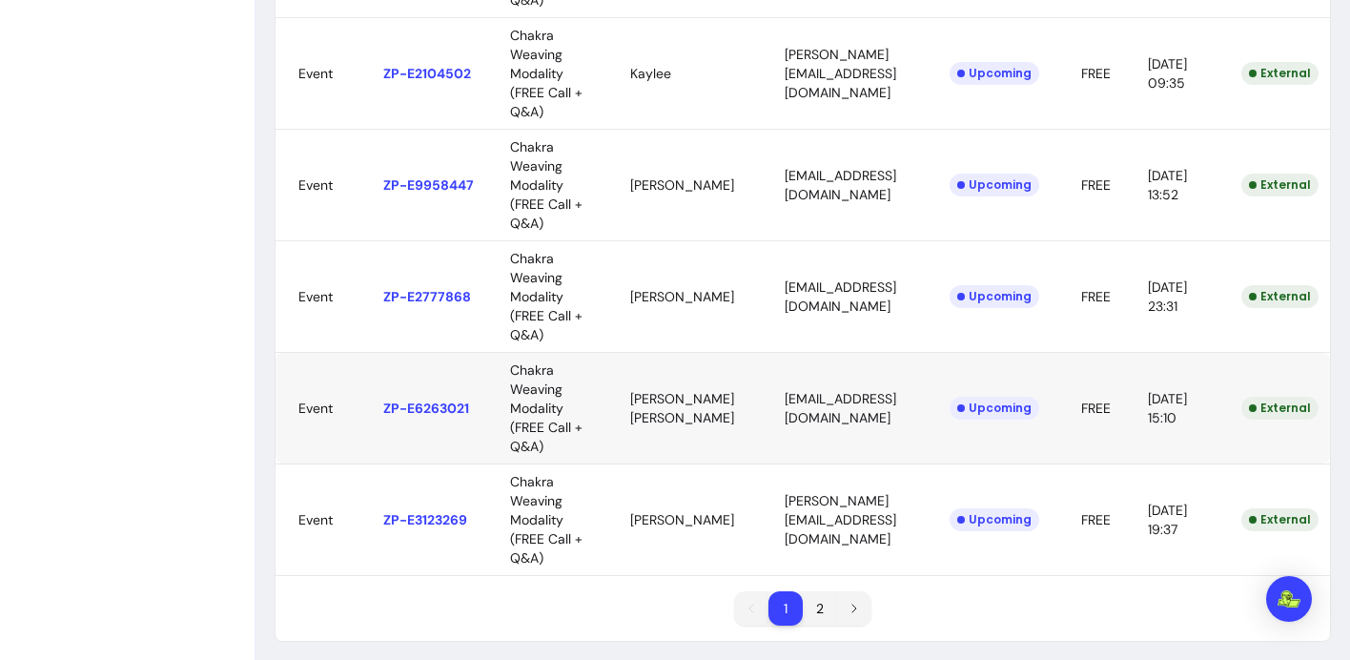
scroll to position [1856, 0]
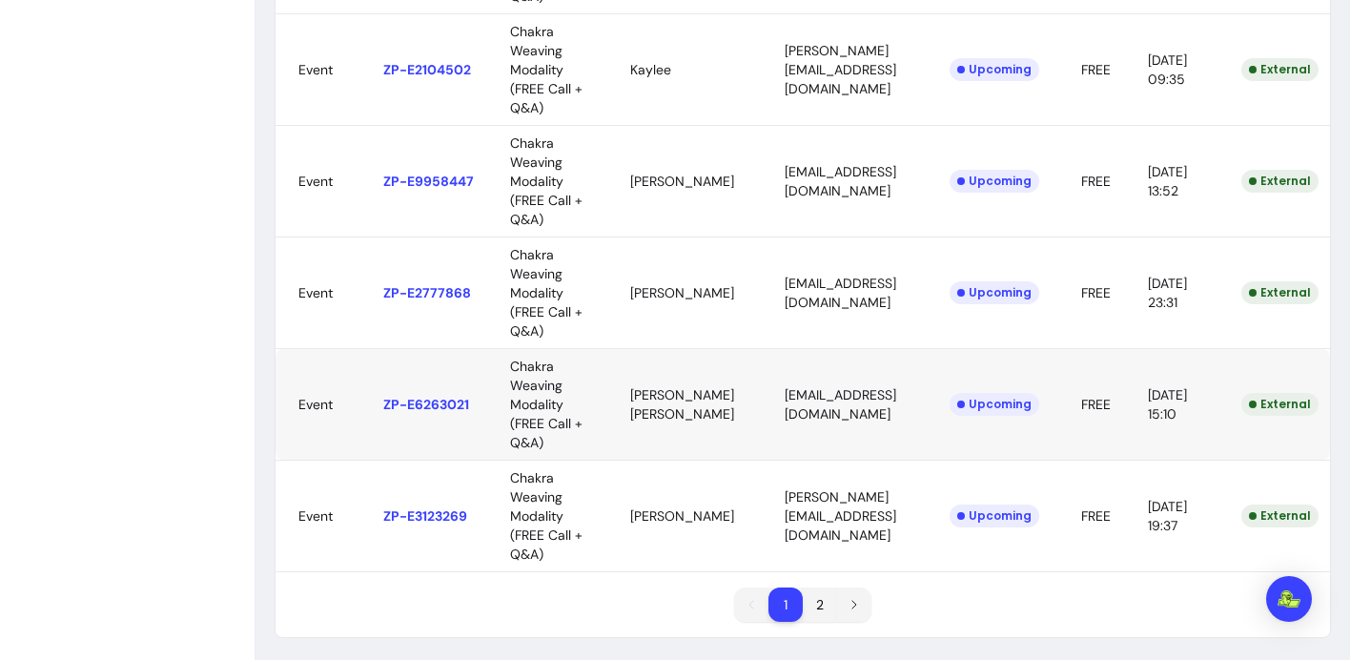
click at [801, 389] on body "ZenPass is now Fluum ! Learn more [PERSON_NAME] Home My Page Calendar Offerings…" at bounding box center [675, 330] width 1350 height 660
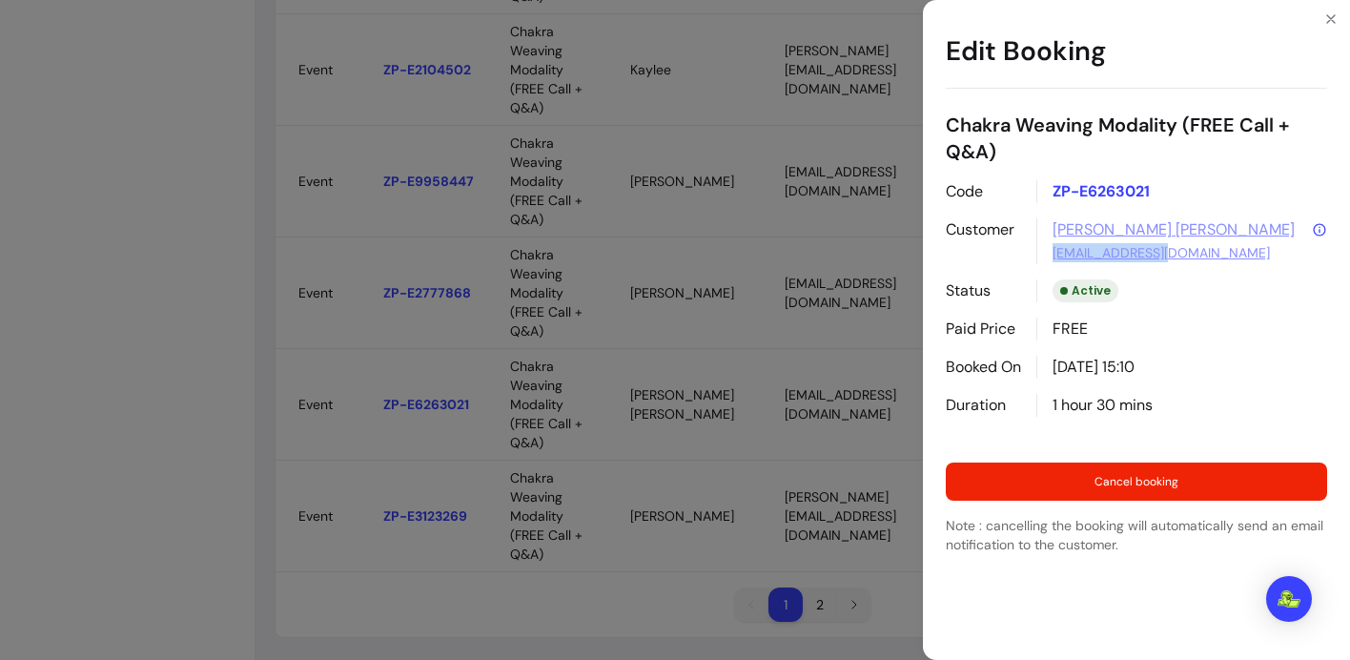
drag, startPoint x: 1205, startPoint y: 248, endPoint x: 1035, endPoint y: 249, distance: 169.7
click at [1035, 249] on div "Code ZP-E6263021 Customer [PERSON_NAME] [PERSON_NAME] [EMAIL_ADDRESS][DOMAIN_NA…" at bounding box center [1136, 298] width 381 height 236
click at [1329, 17] on icon "Close" at bounding box center [1331, 19] width 8 height 8
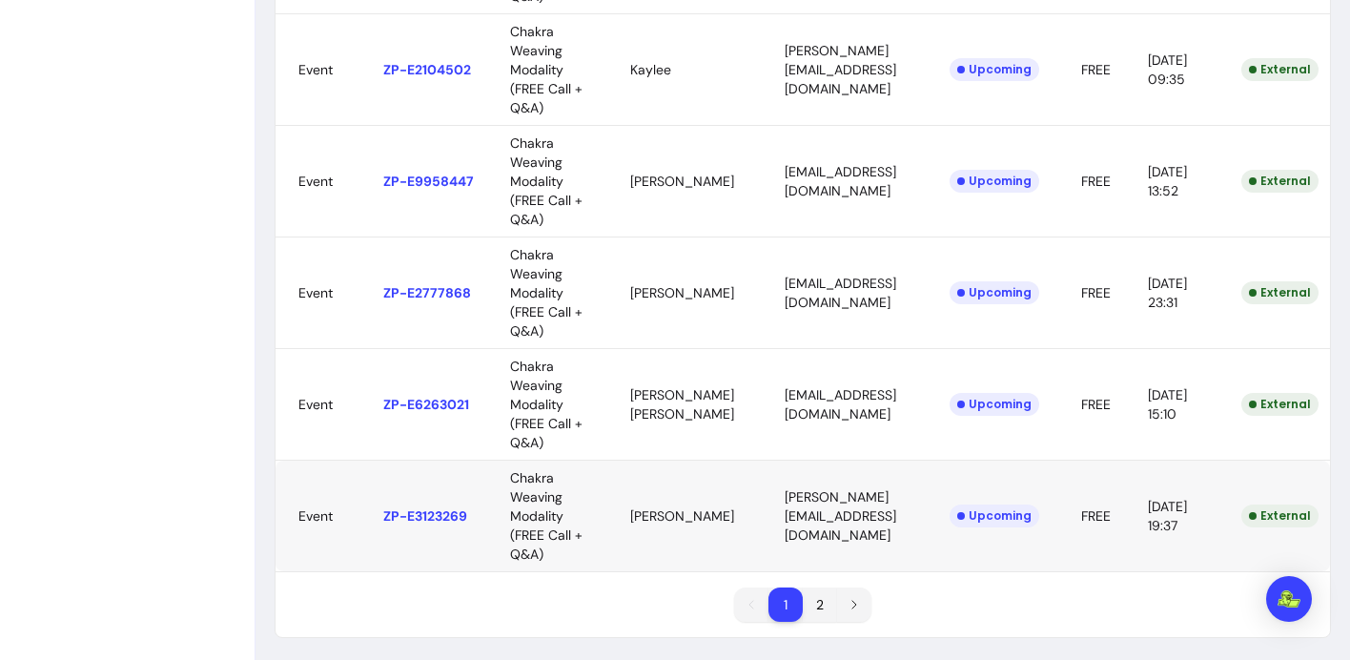
click at [860, 503] on body "ZenPass is now Fluum ! Learn more [PERSON_NAME] Home My Page Calendar Offerings…" at bounding box center [675, 330] width 1350 height 660
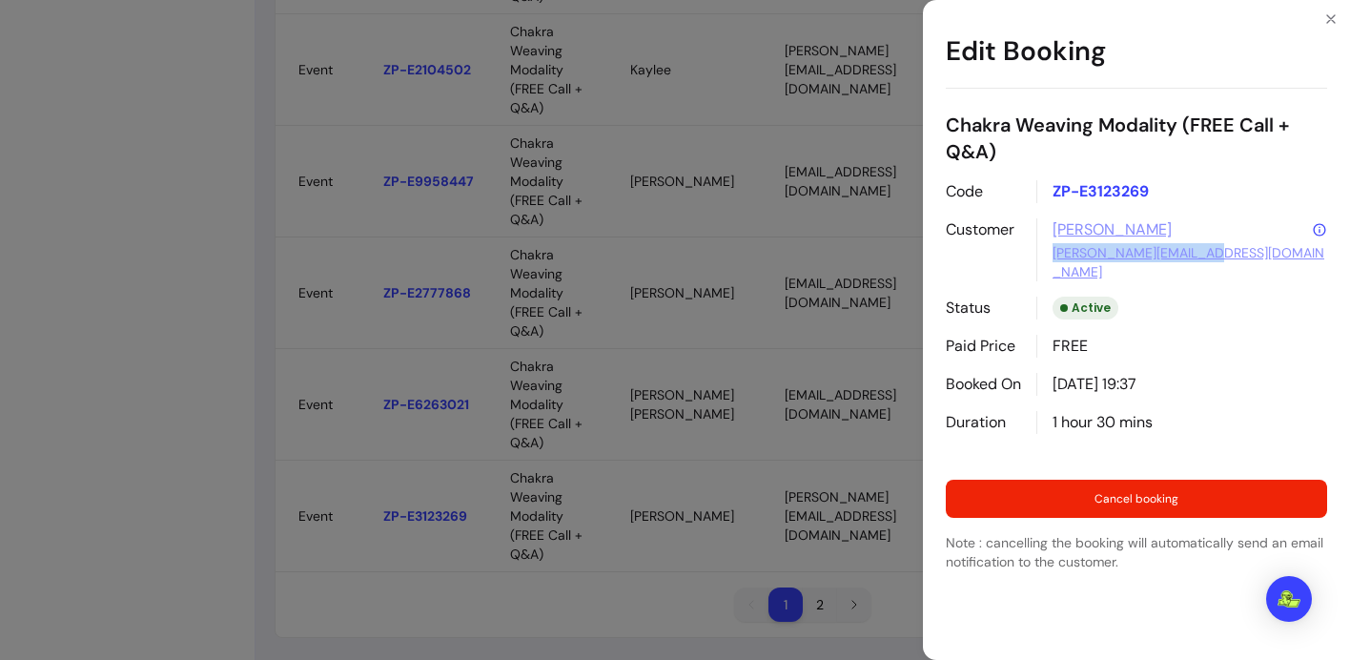
drag, startPoint x: 1240, startPoint y: 250, endPoint x: 1053, endPoint y: 256, distance: 186.9
click at [1053, 256] on div "[PERSON_NAME] [PERSON_NAME][EMAIL_ADDRESS][DOMAIN_NAME]" at bounding box center [1181, 249] width 291 height 63
click at [1331, 15] on icon "Close" at bounding box center [1330, 18] width 15 height 15
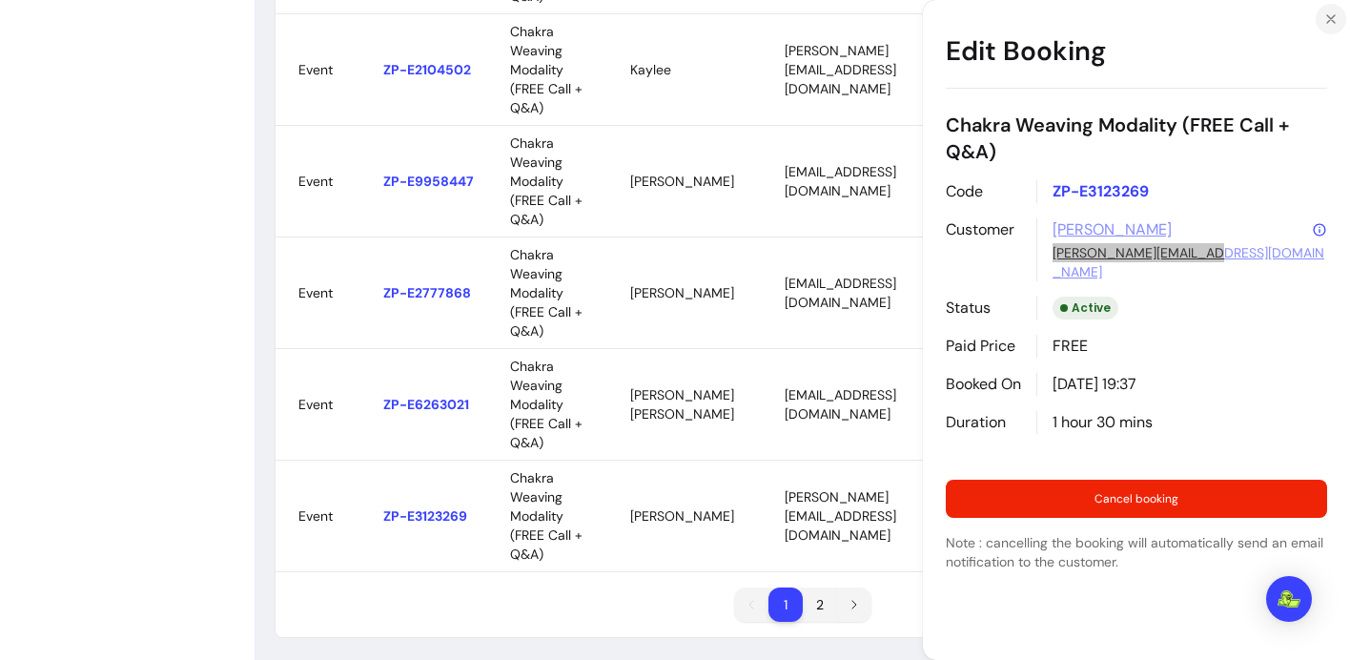
click at [1331, 15] on div "Edit Booking Chakra Weaving Modality (FREE Call + Q&A) Code ZP-E3123269 Custome…" at bounding box center [675, 330] width 1350 height 660
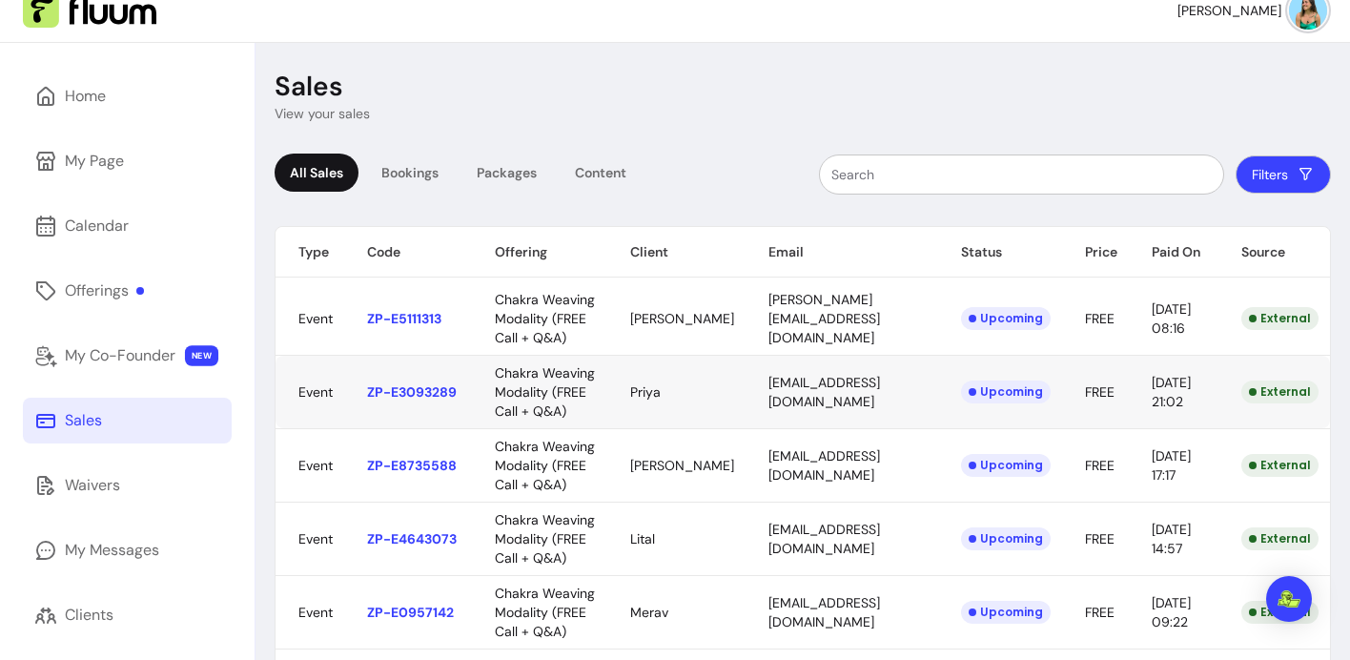
scroll to position [26, 0]
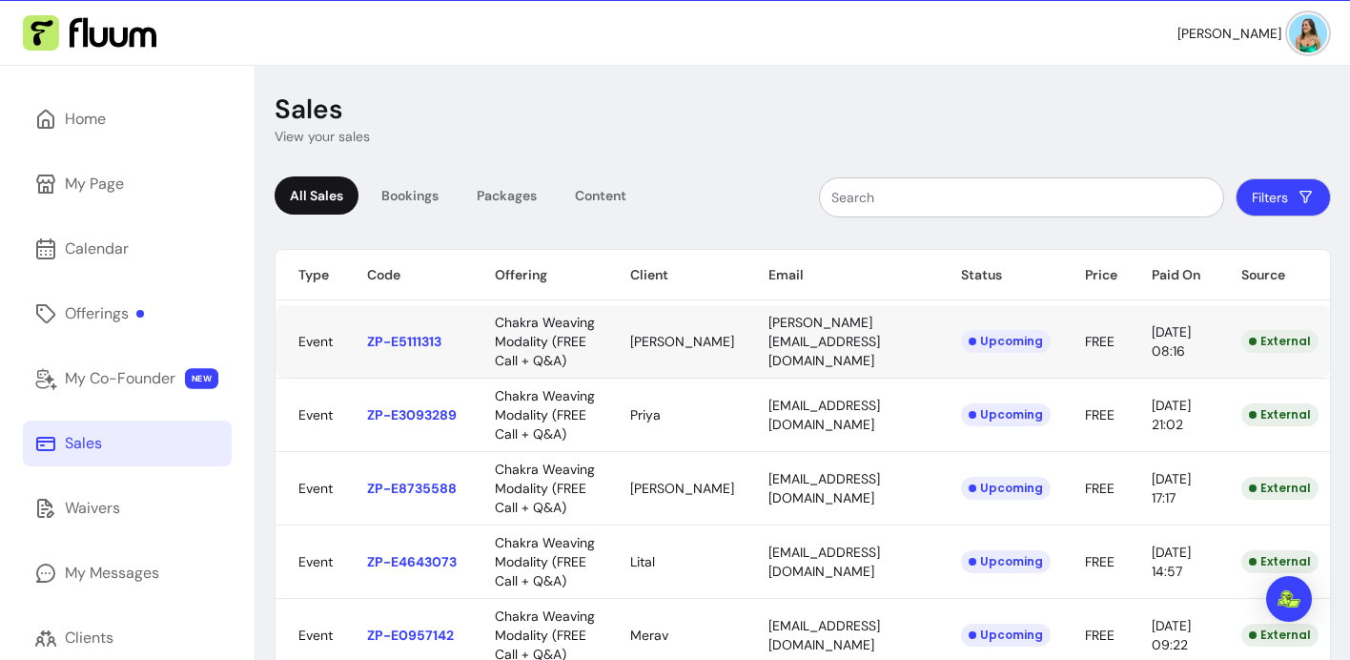
click at [755, 361] on body "ZenPass is now Fluum ! Learn more [PERSON_NAME] Home My Page Calendar Offerings…" at bounding box center [675, 330] width 1350 height 660
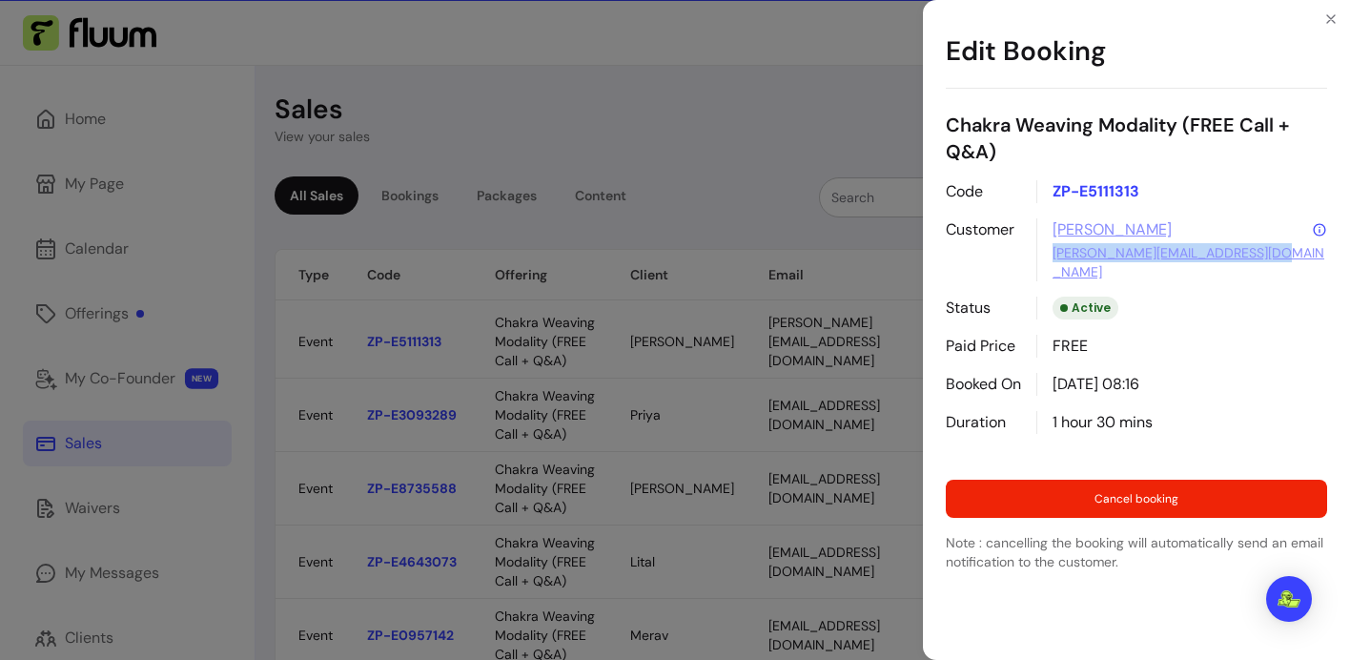
drag, startPoint x: 1280, startPoint y: 254, endPoint x: 1049, endPoint y: 249, distance: 230.7
click at [1049, 249] on div "[PERSON_NAME] [PERSON_NAME][EMAIL_ADDRESS][DOMAIN_NAME]" at bounding box center [1181, 249] width 291 height 63
click at [1327, 17] on icon "Close" at bounding box center [1330, 18] width 15 height 15
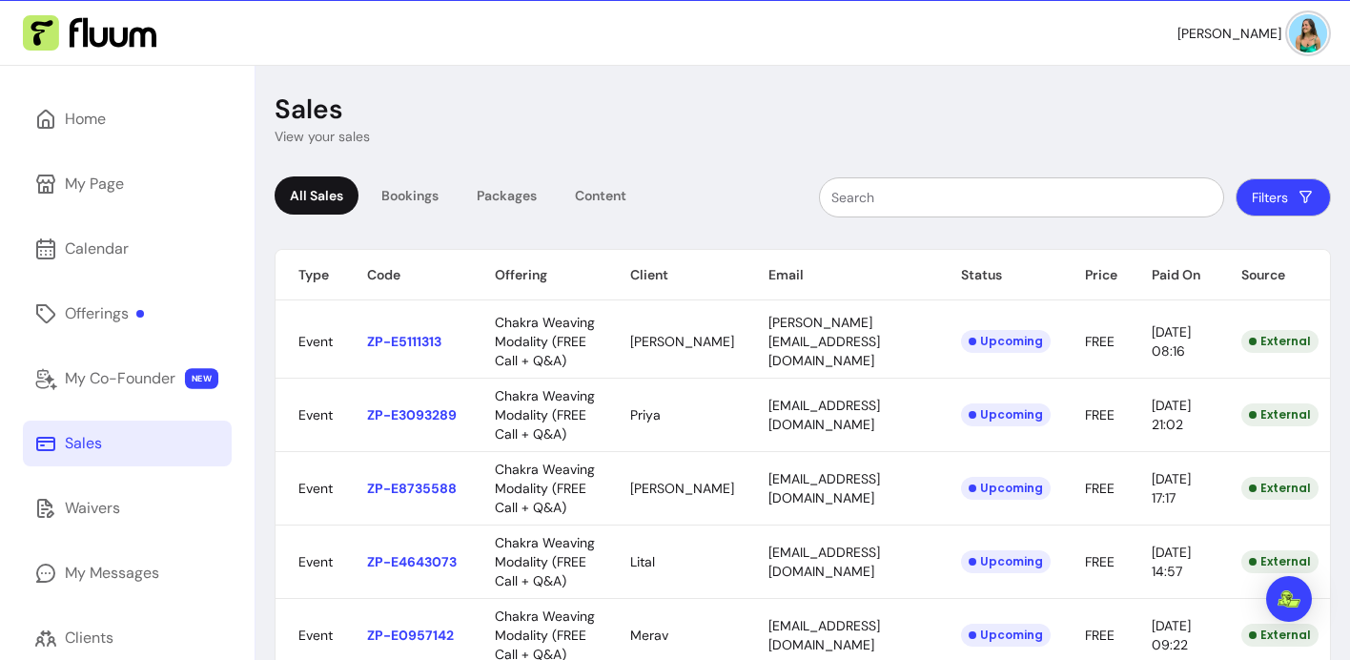
click at [824, 492] on body "ZenPass is now Fluum ! Learn more [PERSON_NAME] Home My Page Calendar Offerings…" at bounding box center [675, 330] width 1350 height 660
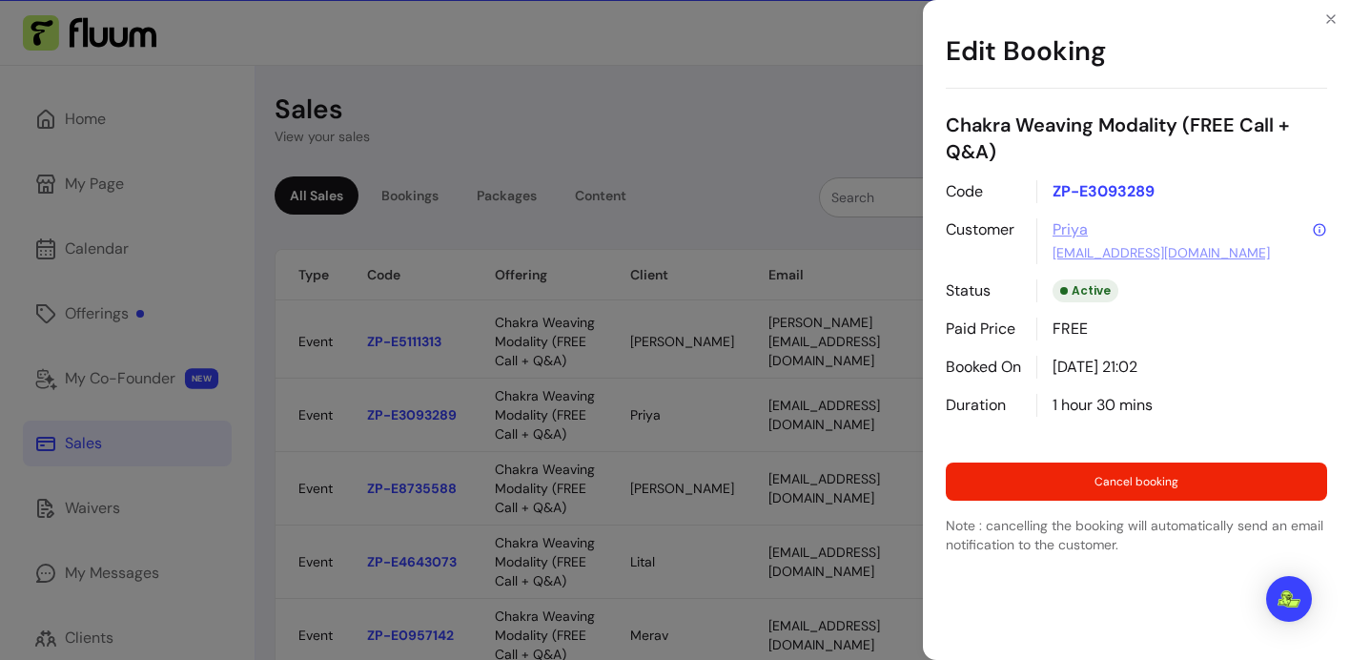
drag, startPoint x: 1207, startPoint y: 256, endPoint x: 1039, endPoint y: 264, distance: 167.9
click at [1039, 264] on div "Code ZP-E3093289 Customer [PERSON_NAME] [PERSON_NAME][EMAIL_ADDRESS][DOMAIN_NAM…" at bounding box center [1136, 298] width 381 height 236
drag, startPoint x: 1210, startPoint y: 252, endPoint x: 1044, endPoint y: 261, distance: 166.1
click at [1044, 261] on div "[PERSON_NAME] [PERSON_NAME][EMAIL_ADDRESS][DOMAIN_NAME]" at bounding box center [1181, 241] width 291 height 46
click at [1331, 21] on icon "Close" at bounding box center [1330, 18] width 15 height 15
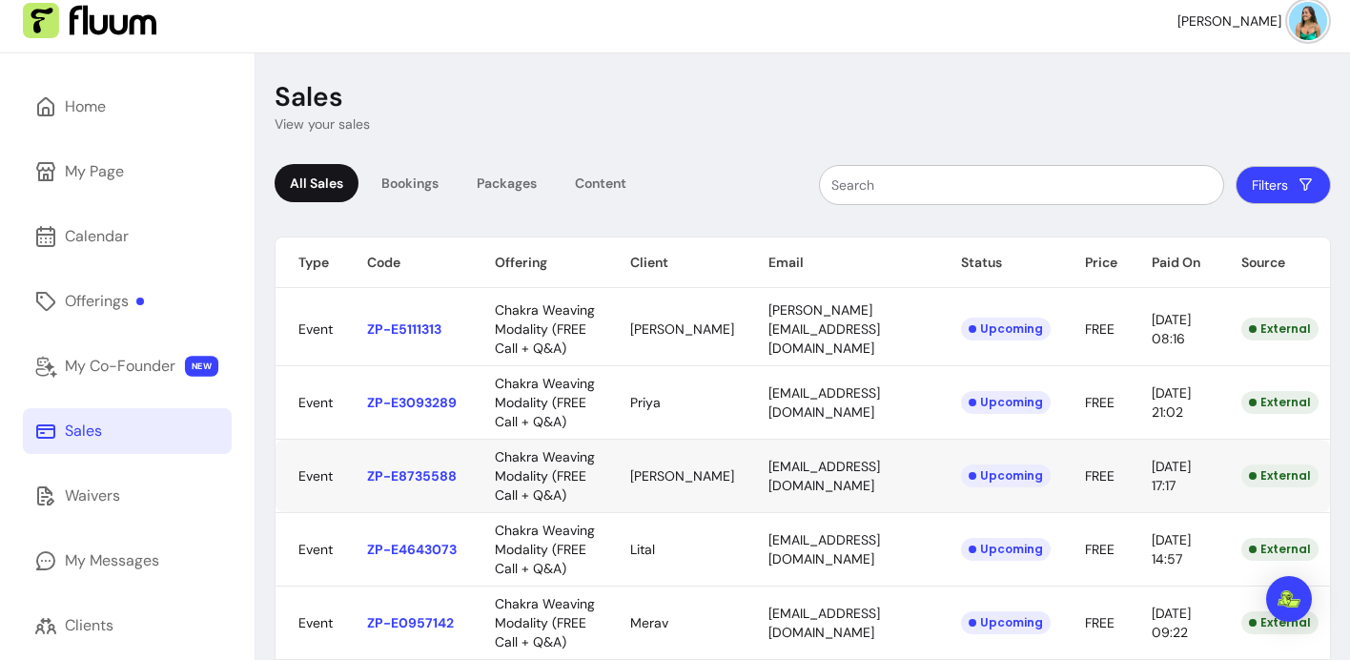
scroll to position [57, 0]
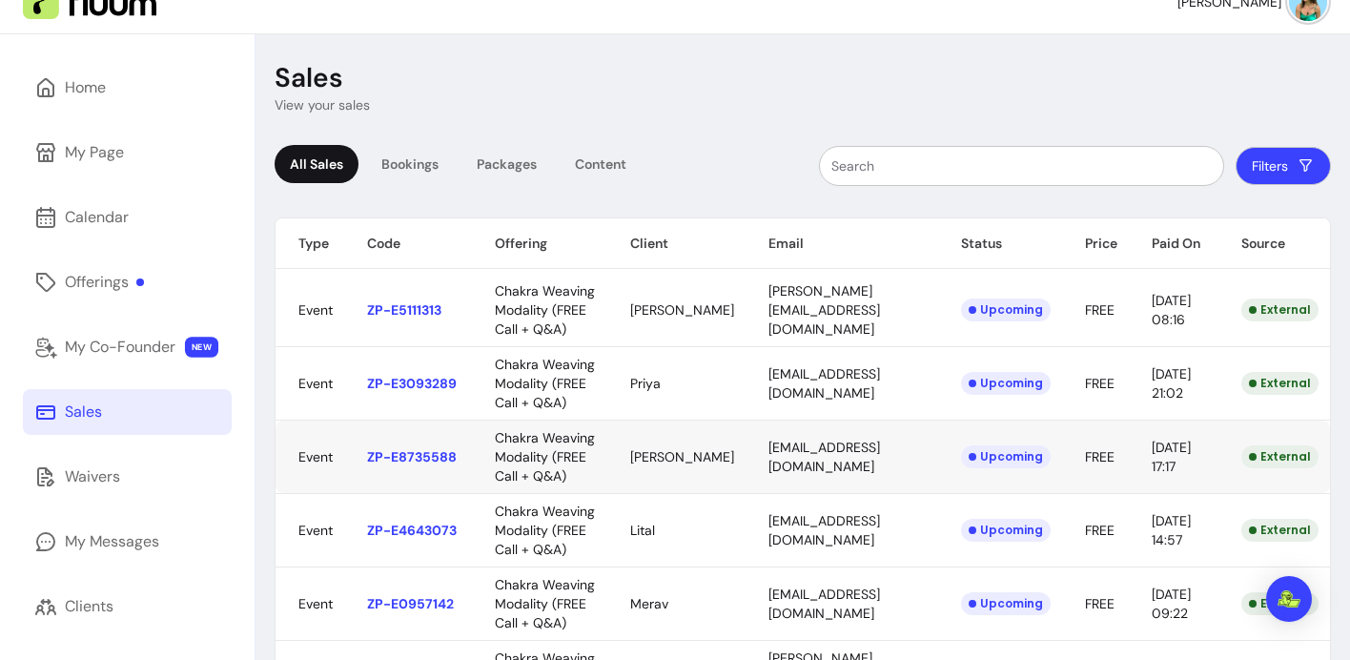
click at [793, 540] on body "ZenPass is now Fluum ! Learn more [PERSON_NAME] Home My Page Calendar Offerings…" at bounding box center [675, 330] width 1350 height 660
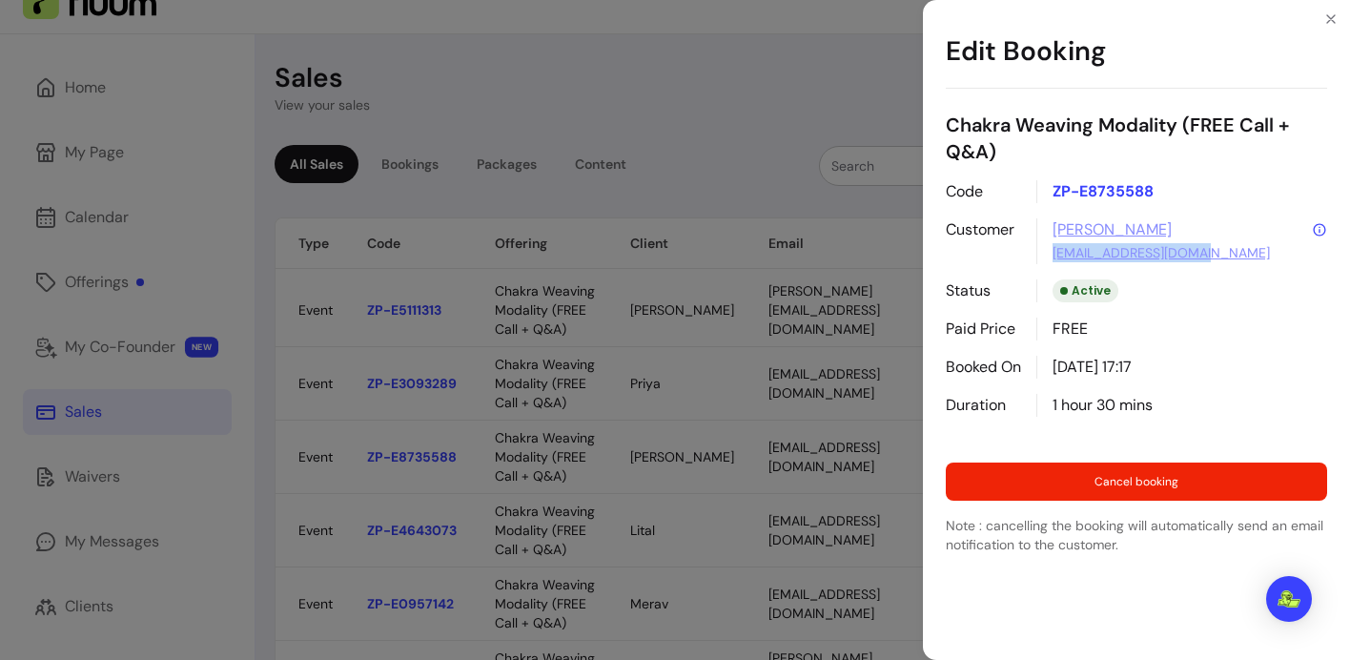
drag, startPoint x: 1227, startPoint y: 255, endPoint x: 1049, endPoint y: 254, distance: 177.3
click at [1049, 254] on div "[PERSON_NAME] [EMAIL_ADDRESS][DOMAIN_NAME]" at bounding box center [1181, 241] width 291 height 46
click at [1332, 16] on icon "Close" at bounding box center [1330, 18] width 15 height 15
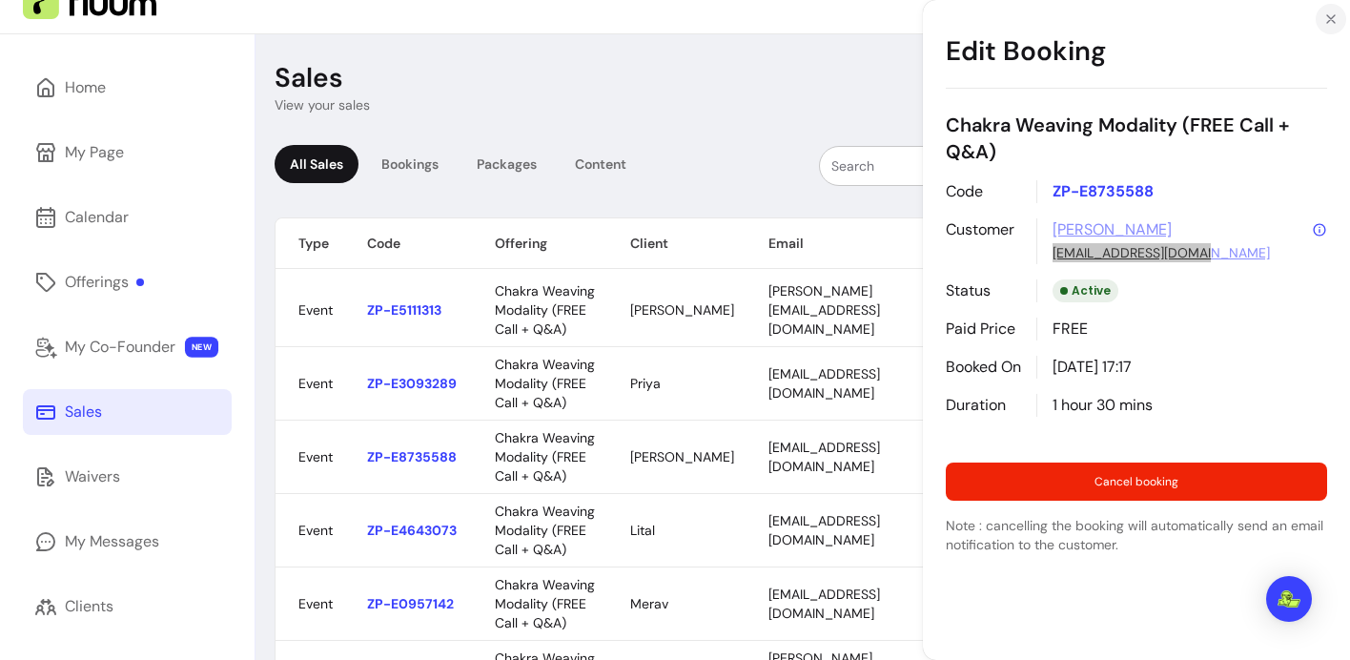
click at [1332, 16] on div "Edit Booking Chakra Weaving Modality (FREE Call + Q&A) Code ZP-E8735588 Custome…" at bounding box center [675, 330] width 1350 height 660
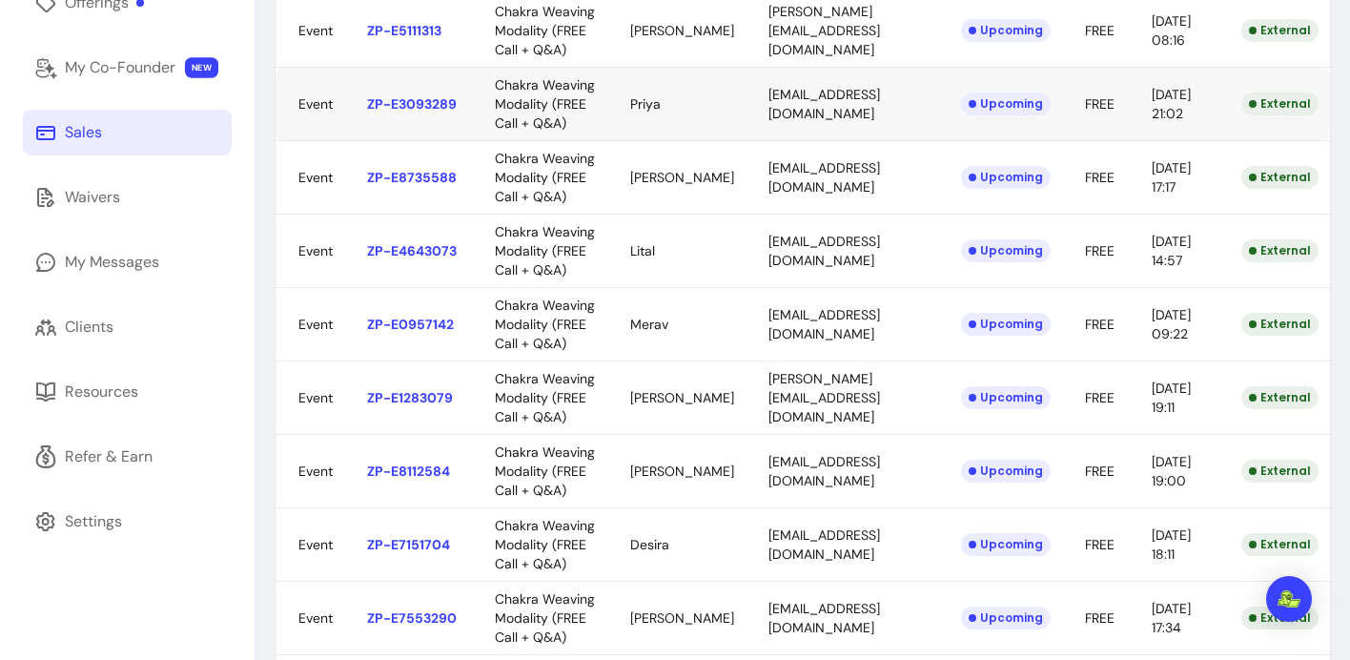
scroll to position [383, 0]
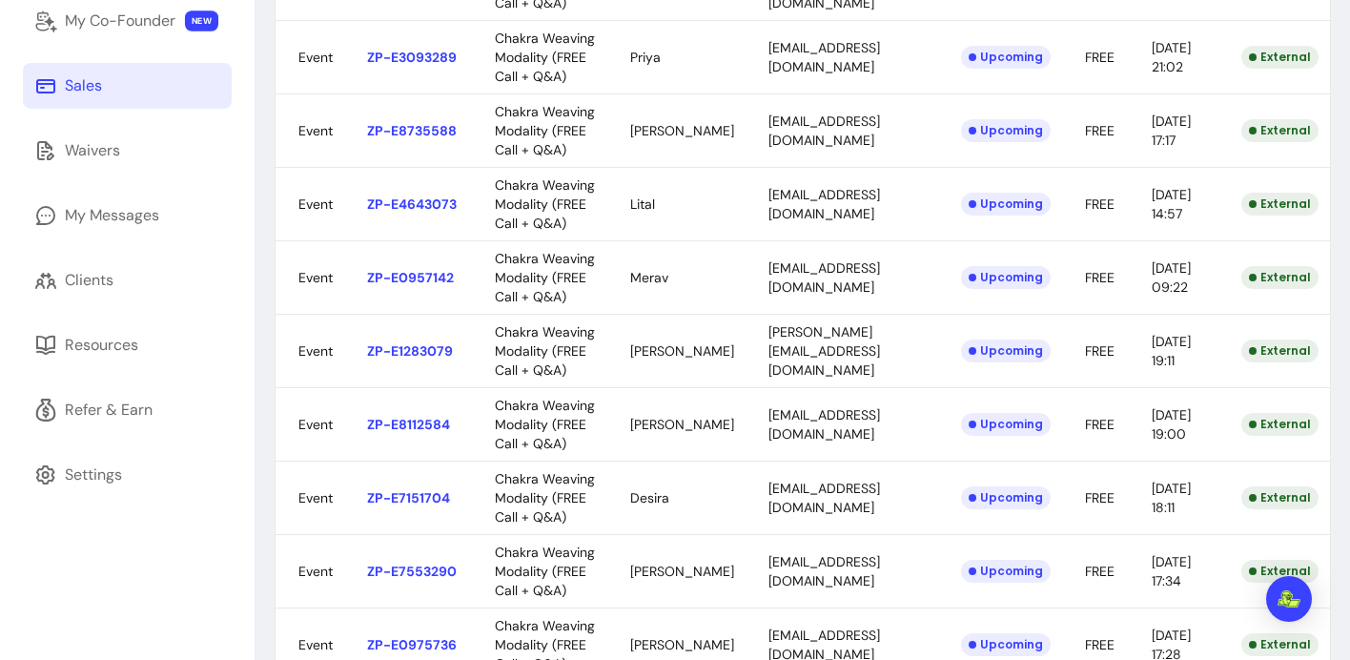
click at [831, 342] on body "ZenPass is now Fluum ! Learn more [PERSON_NAME] Home My Page Calendar Offerings…" at bounding box center [675, 330] width 1350 height 660
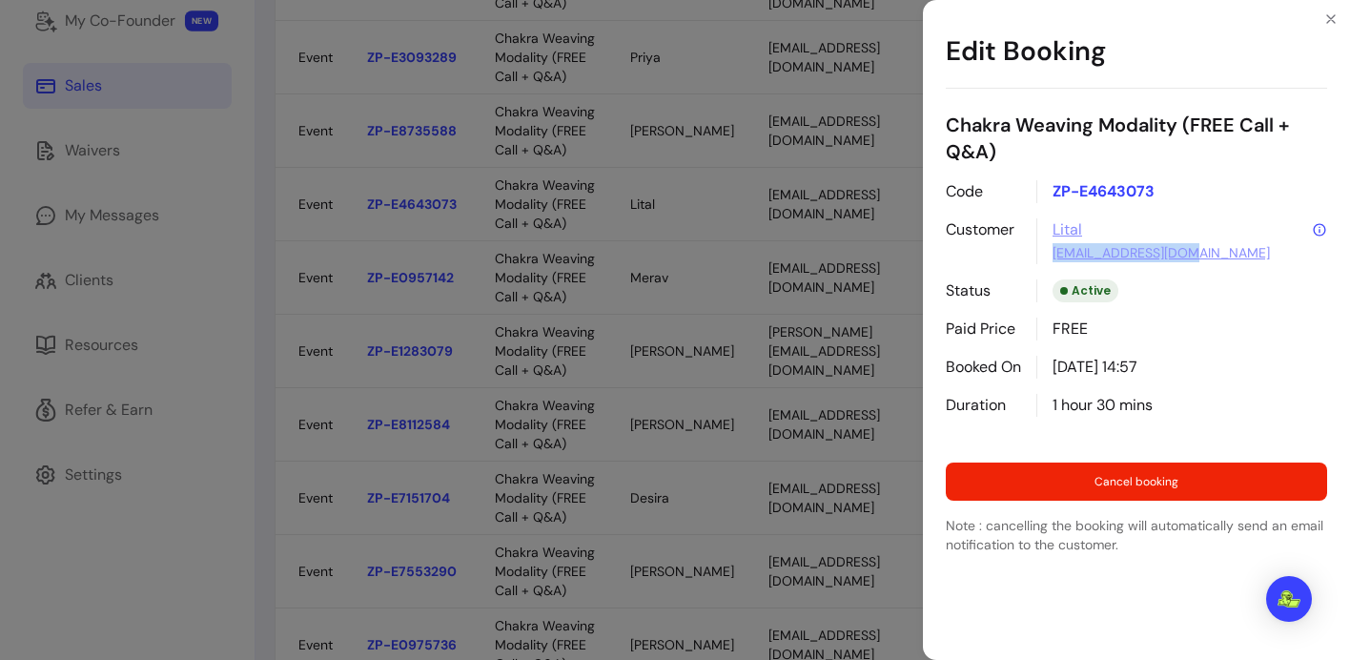
drag, startPoint x: 1206, startPoint y: 251, endPoint x: 1038, endPoint y: 258, distance: 167.9
click at [1038, 258] on div "Lital [EMAIL_ADDRESS][DOMAIN_NAME]" at bounding box center [1181, 241] width 291 height 46
click at [1336, 19] on icon "Close" at bounding box center [1330, 18] width 15 height 15
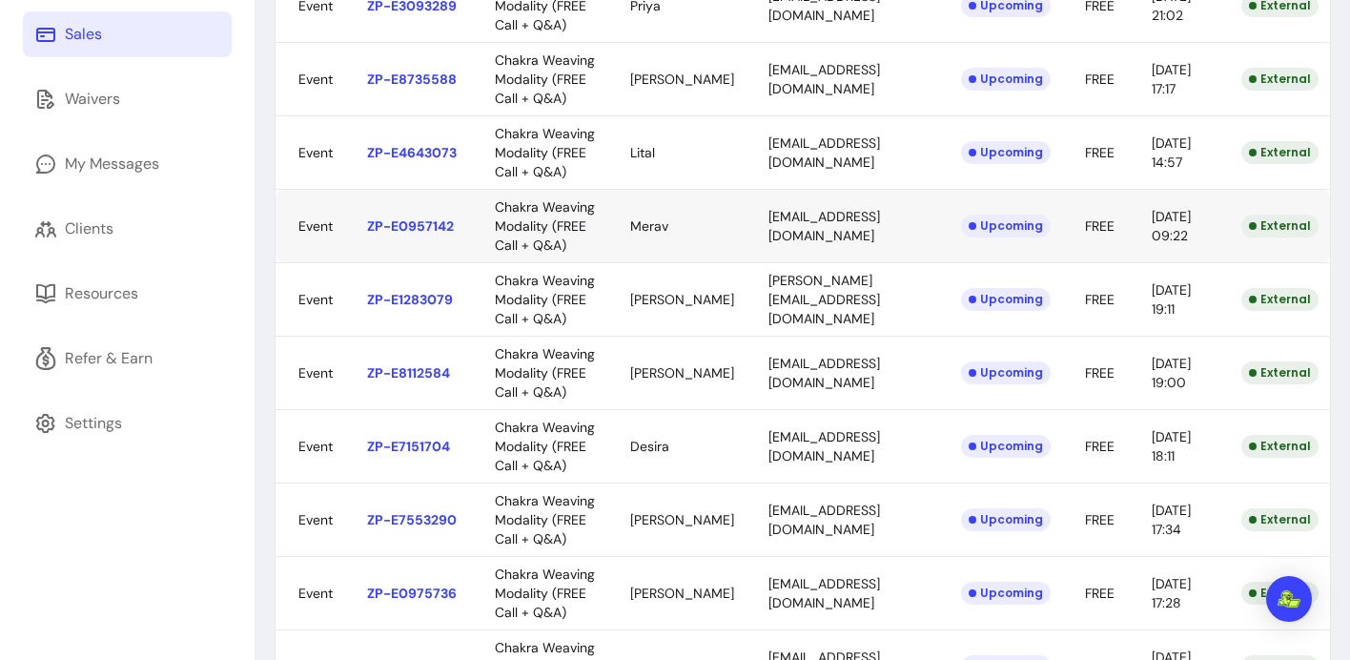
scroll to position [465, 0]
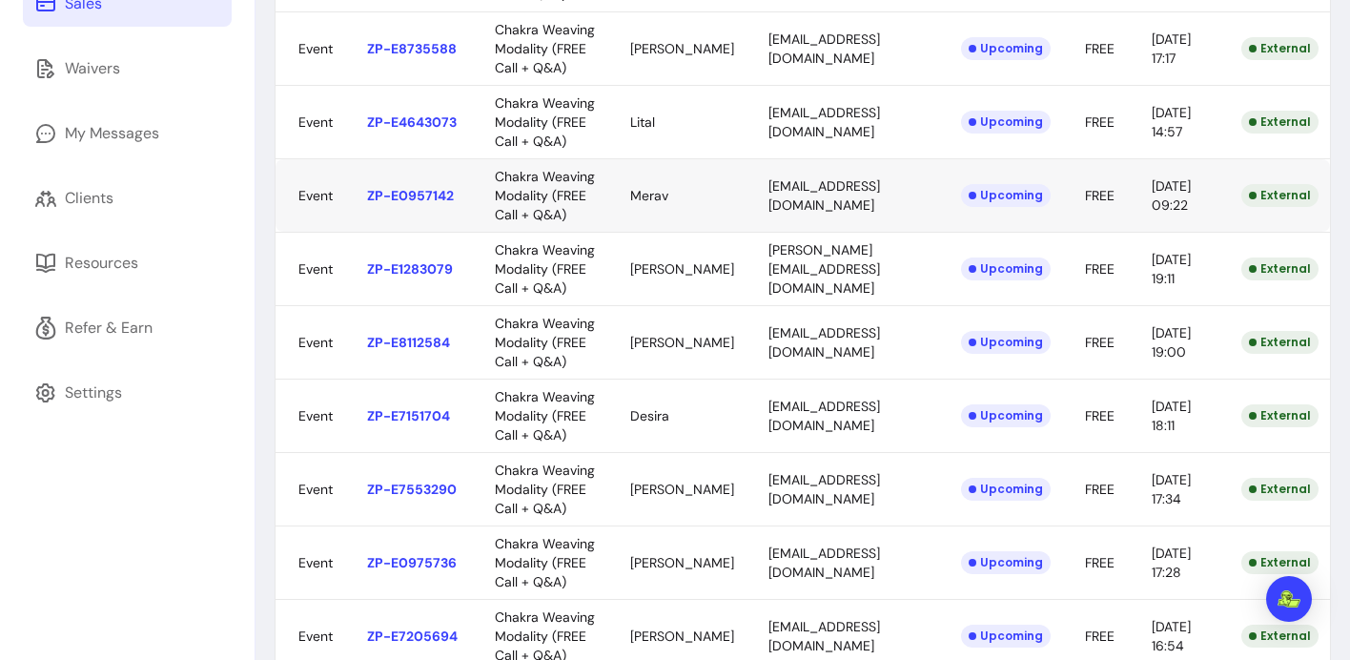
click at [806, 383] on body "ZenPass is now Fluum ! Learn more [PERSON_NAME] Home My Page Calendar Offerings…" at bounding box center [675, 330] width 1350 height 660
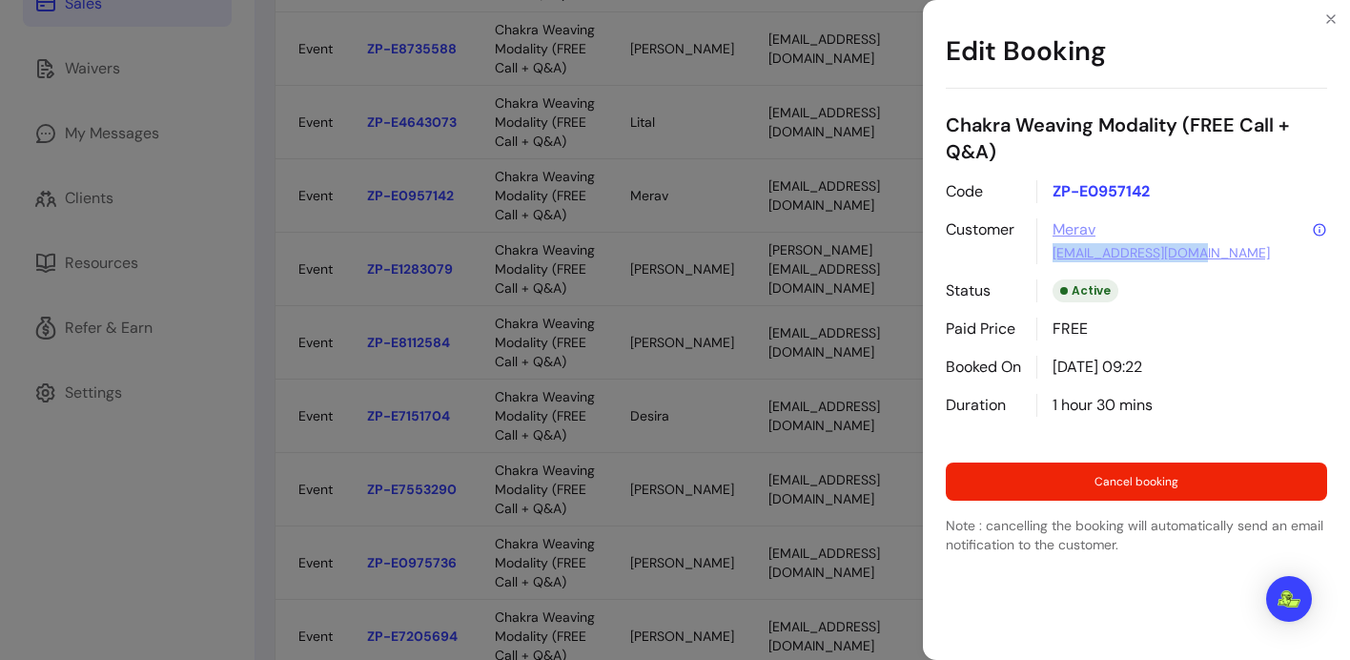
drag, startPoint x: 1217, startPoint y: 246, endPoint x: 1035, endPoint y: 247, distance: 182.1
click at [1035, 247] on div "Code ZP-E0957142 Customer Merav [EMAIL_ADDRESS][DOMAIN_NAME] Status Active Paid…" at bounding box center [1136, 298] width 381 height 236
click at [1326, 23] on icon "Close" at bounding box center [1330, 18] width 15 height 15
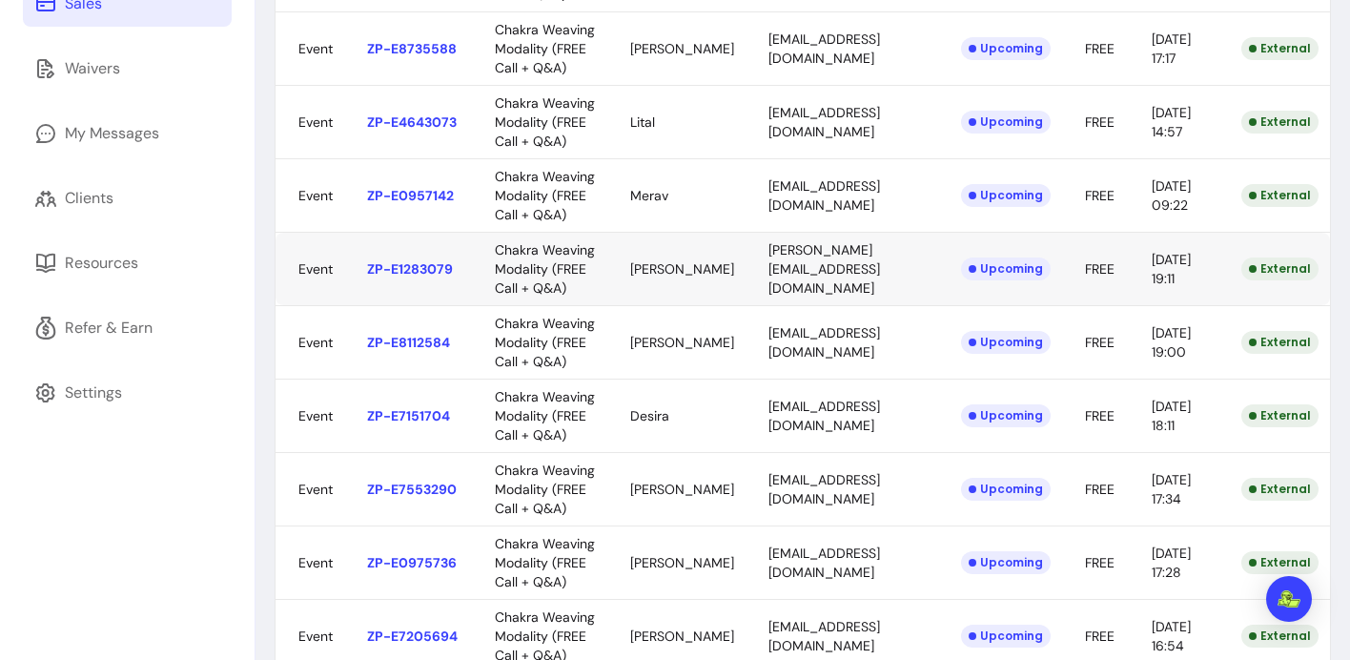
click at [826, 471] on body "ZenPass is now Fluum ! Learn more [PERSON_NAME] Home My Page Calendar Offerings…" at bounding box center [675, 330] width 1350 height 660
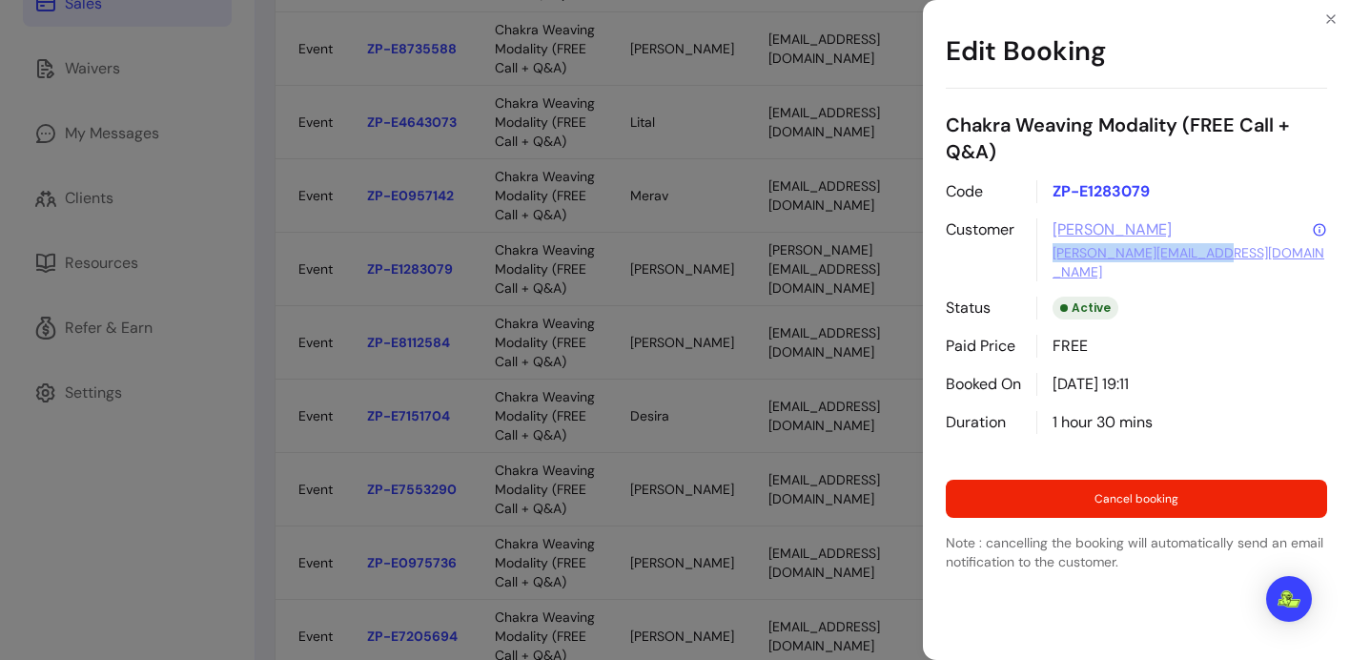
drag, startPoint x: 1230, startPoint y: 254, endPoint x: 1041, endPoint y: 255, distance: 188.7
click at [1041, 255] on div "[PERSON_NAME] [PERSON_NAME][EMAIL_ADDRESS][DOMAIN_NAME]" at bounding box center [1181, 249] width 291 height 63
click at [1331, 25] on icon "Close" at bounding box center [1330, 18] width 15 height 15
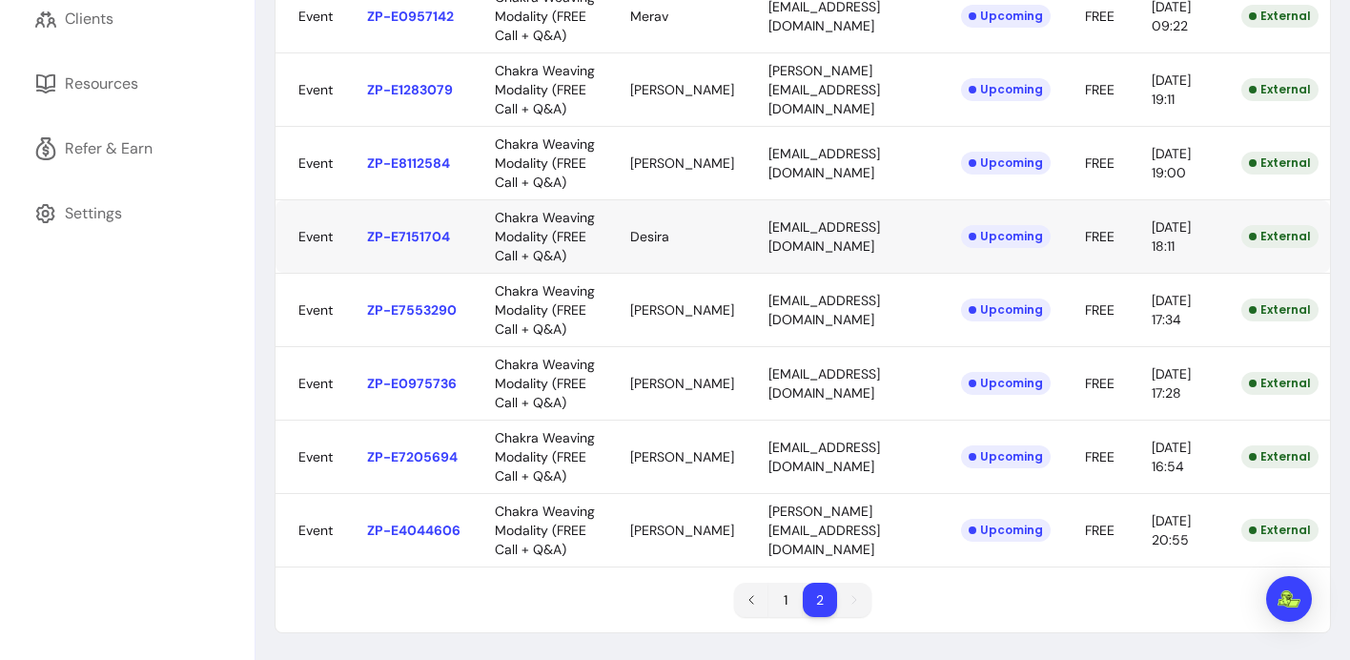
scroll to position [725, 0]
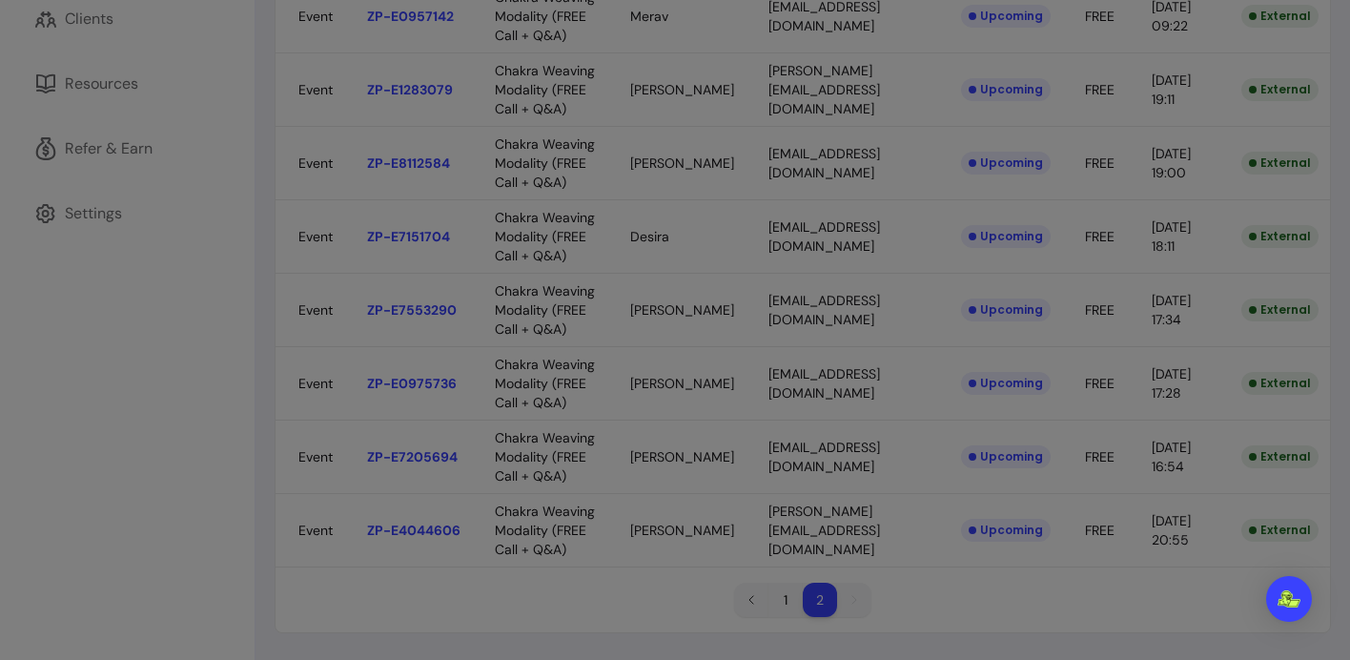
click at [814, 339] on body "ZenPass is now Fluum ! Learn more [PERSON_NAME] Home My Page Calendar Offerings…" at bounding box center [675, 330] width 1350 height 660
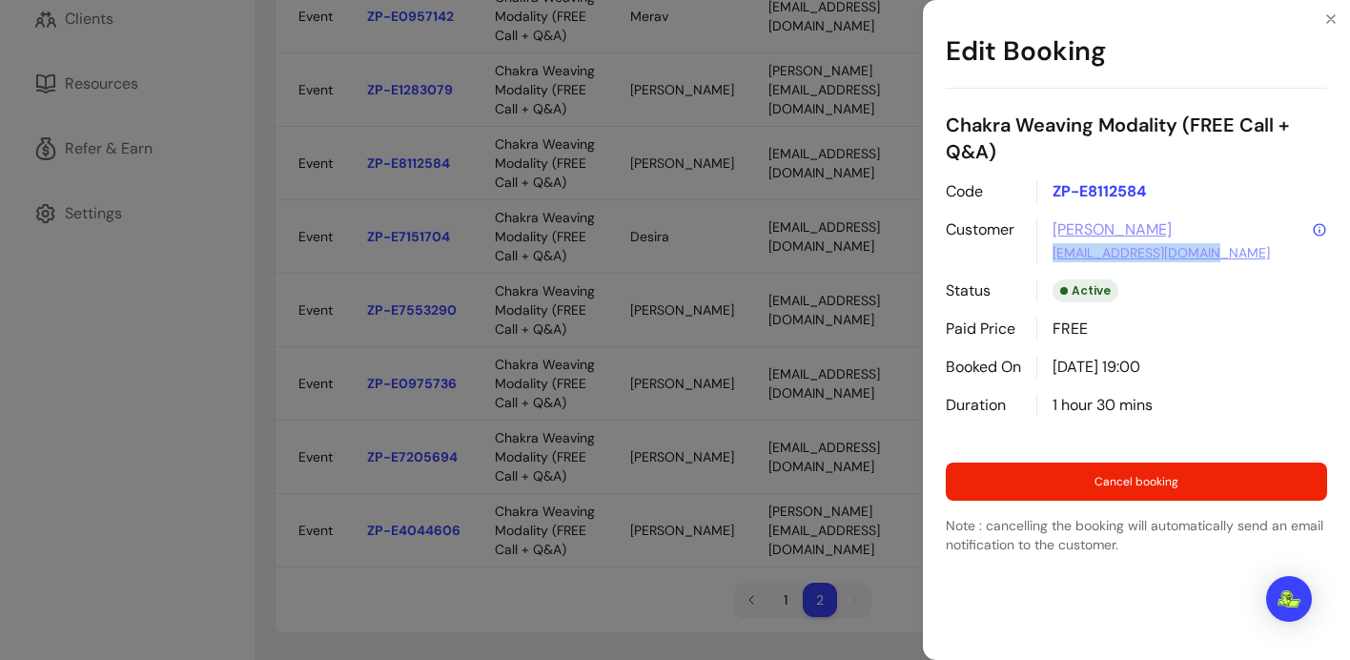
drag, startPoint x: 1227, startPoint y: 252, endPoint x: 1045, endPoint y: 255, distance: 182.1
click at [1045, 255] on div "[PERSON_NAME] [PERSON_NAME][EMAIL_ADDRESS][DOMAIN_NAME]" at bounding box center [1181, 241] width 291 height 46
click at [1322, 24] on button "Close" at bounding box center [1330, 19] width 31 height 31
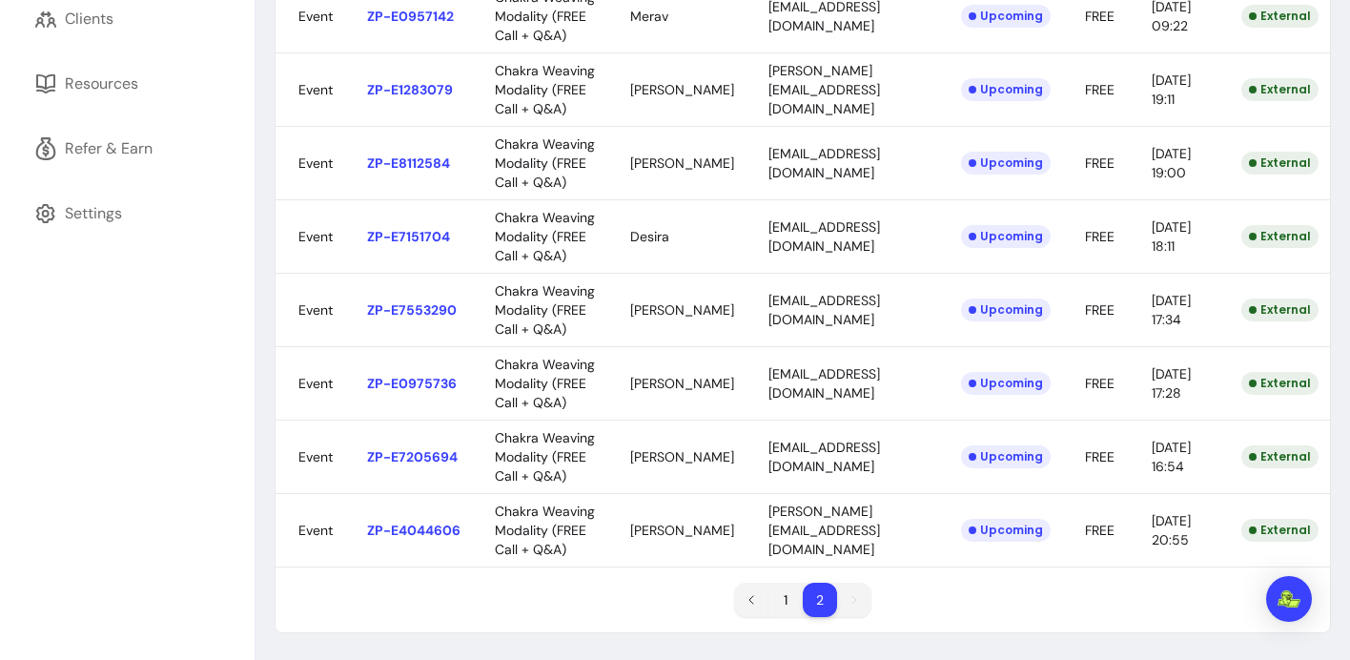
click at [808, 443] on body "ZenPass is now Fluum ! Learn more [PERSON_NAME] Home My Page Calendar Offerings…" at bounding box center [675, 330] width 1350 height 660
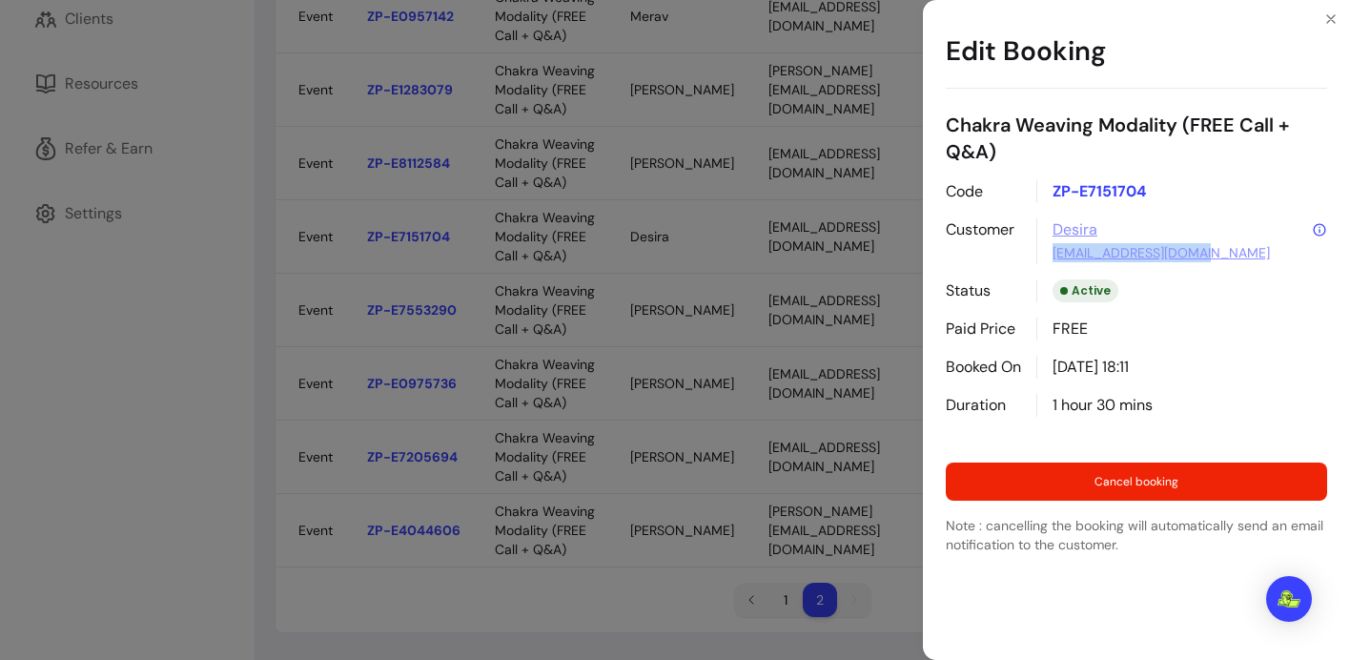
drag, startPoint x: 1218, startPoint y: 250, endPoint x: 1053, endPoint y: 255, distance: 165.0
click at [1053, 255] on div "Desira [EMAIL_ADDRESS][DOMAIN_NAME]" at bounding box center [1181, 241] width 291 height 46
click at [1331, 16] on icon "Close" at bounding box center [1330, 18] width 15 height 15
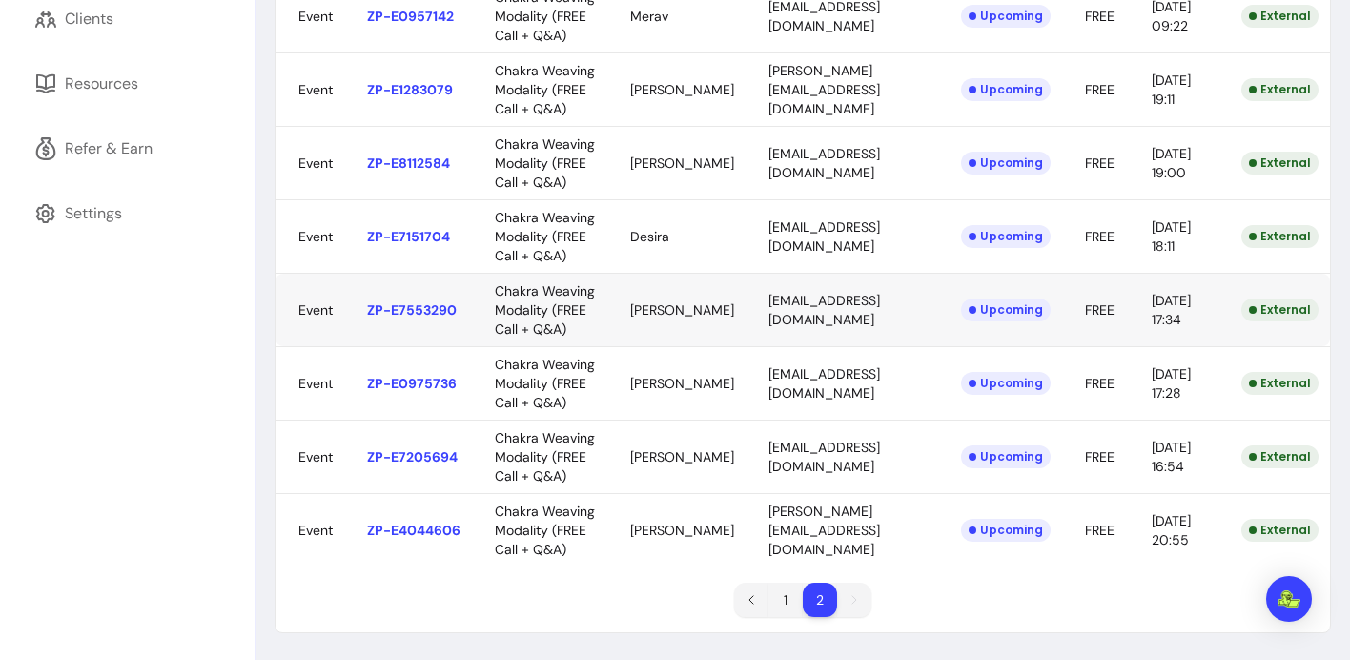
scroll to position [1102, 0]
click at [762, 188] on body "ZenPass is now Fluum ! Learn more [PERSON_NAME] Home My Page Calendar Offerings…" at bounding box center [675, 330] width 1350 height 660
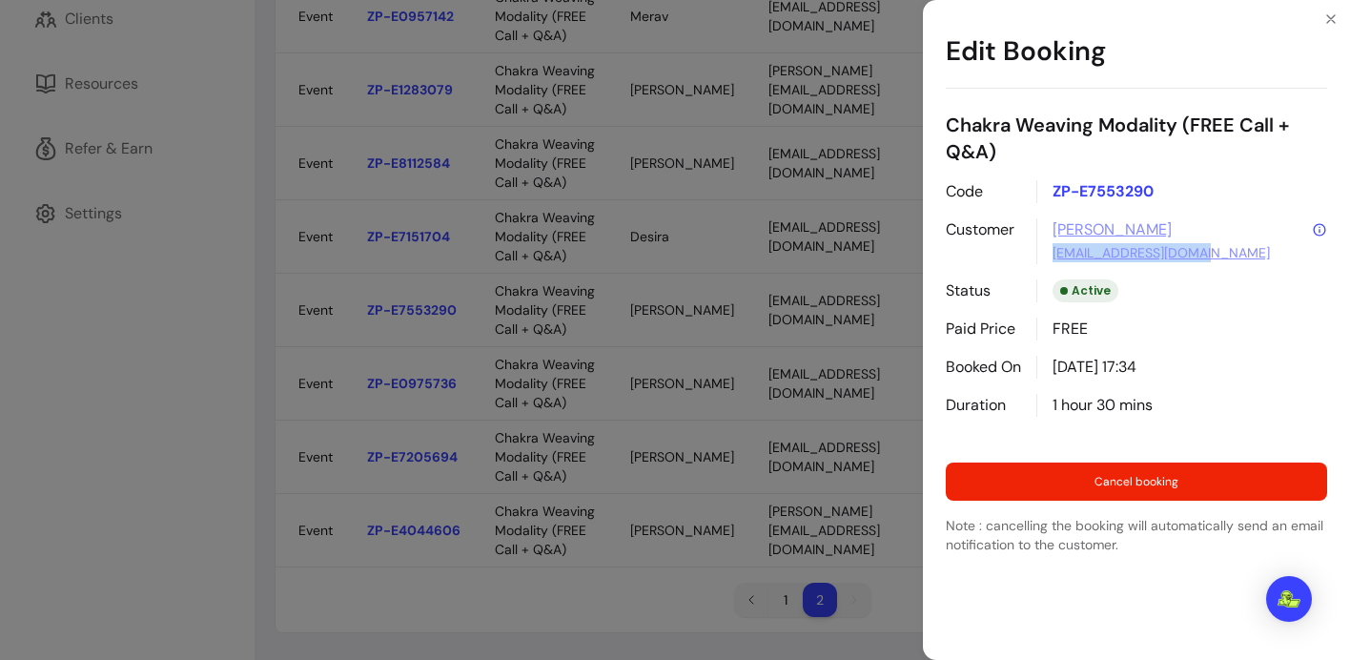
drag, startPoint x: 1236, startPoint y: 247, endPoint x: 1044, endPoint y: 255, distance: 192.7
click at [1044, 255] on div "[PERSON_NAME] [PERSON_NAME][EMAIL_ADDRESS][DOMAIN_NAME]" at bounding box center [1181, 241] width 291 height 46
click at [1322, 15] on button "Close" at bounding box center [1330, 19] width 31 height 31
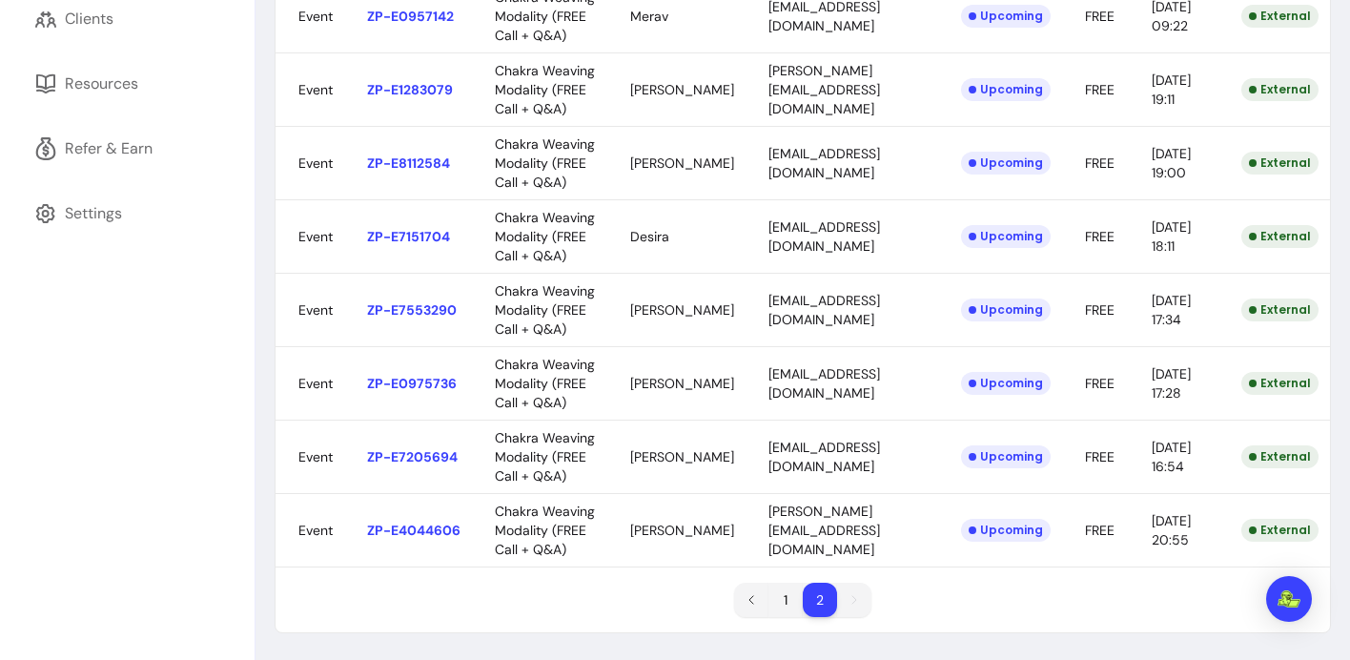
click at [795, 289] on body "ZenPass is now Fluum ! Learn more [PERSON_NAME] Home My Page Calendar Offerings…" at bounding box center [675, 330] width 1350 height 660
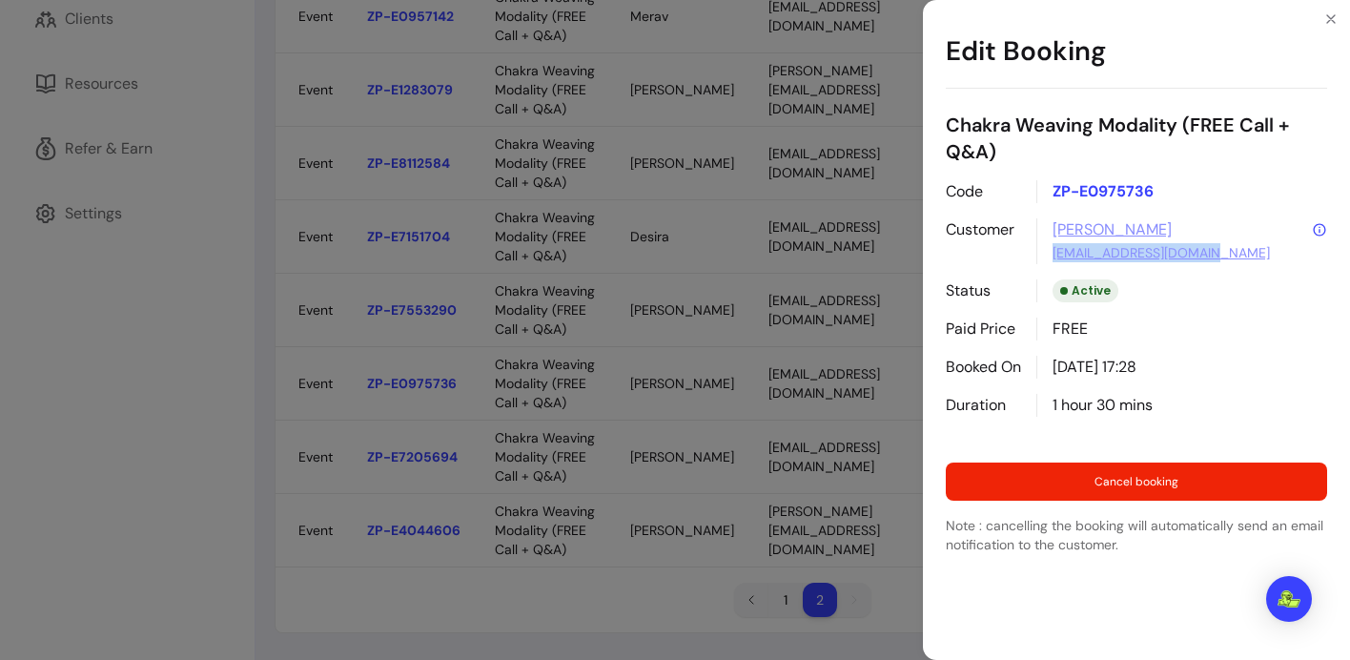
drag, startPoint x: 1231, startPoint y: 250, endPoint x: 1051, endPoint y: 259, distance: 179.5
click at [1051, 259] on div "[PERSON_NAME] [EMAIL_ADDRESS][DOMAIN_NAME]" at bounding box center [1181, 241] width 291 height 46
click at [1329, 19] on icon "Close" at bounding box center [1330, 18] width 15 height 15
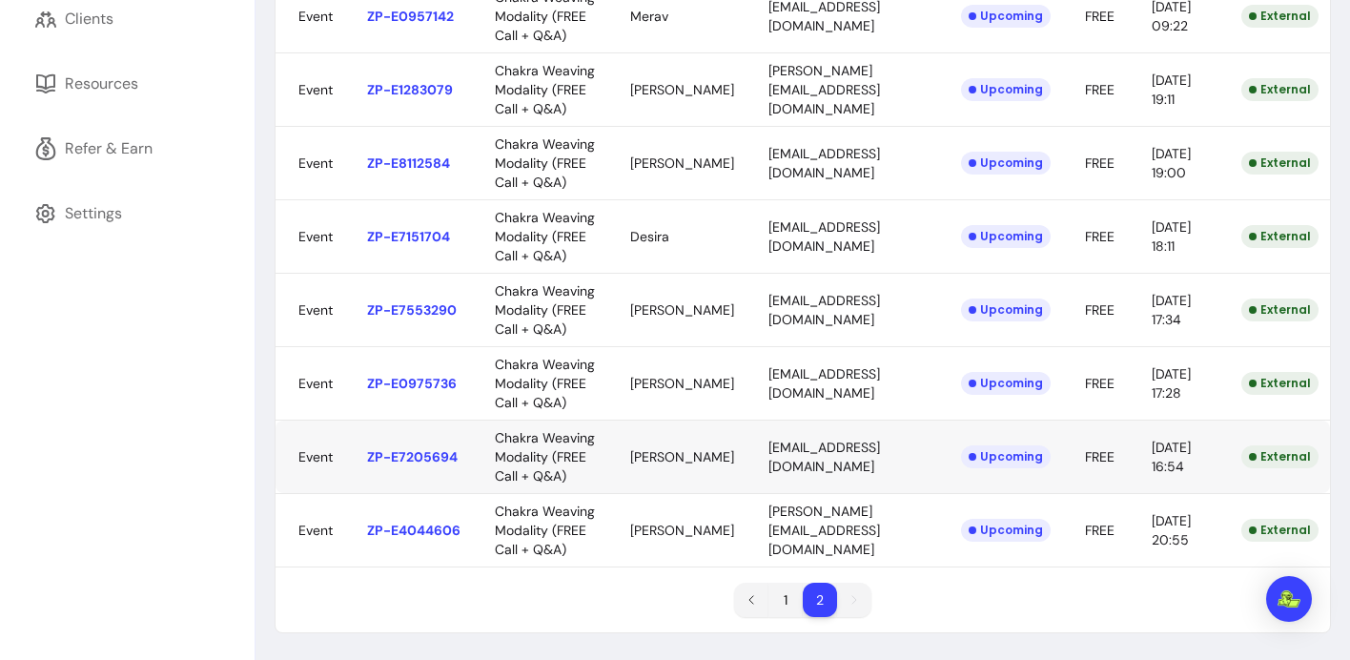
click at [810, 408] on body "ZenPass is now Fluum ! Learn more [PERSON_NAME] Home My Page Calendar Offerings…" at bounding box center [675, 330] width 1350 height 660
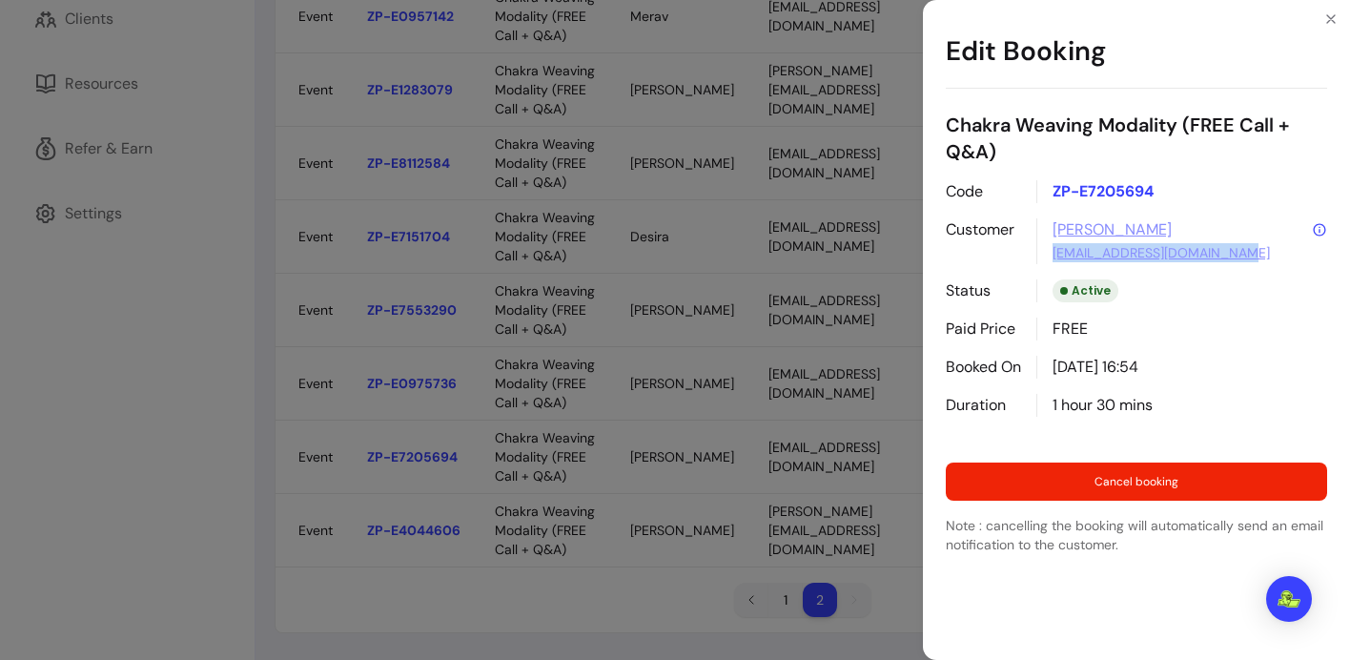
drag, startPoint x: 1249, startPoint y: 250, endPoint x: 1048, endPoint y: 260, distance: 201.4
click at [1048, 260] on div "Natalie [EMAIL_ADDRESS][DOMAIN_NAME]" at bounding box center [1181, 241] width 291 height 46
click at [1331, 17] on icon "Close" at bounding box center [1330, 18] width 15 height 15
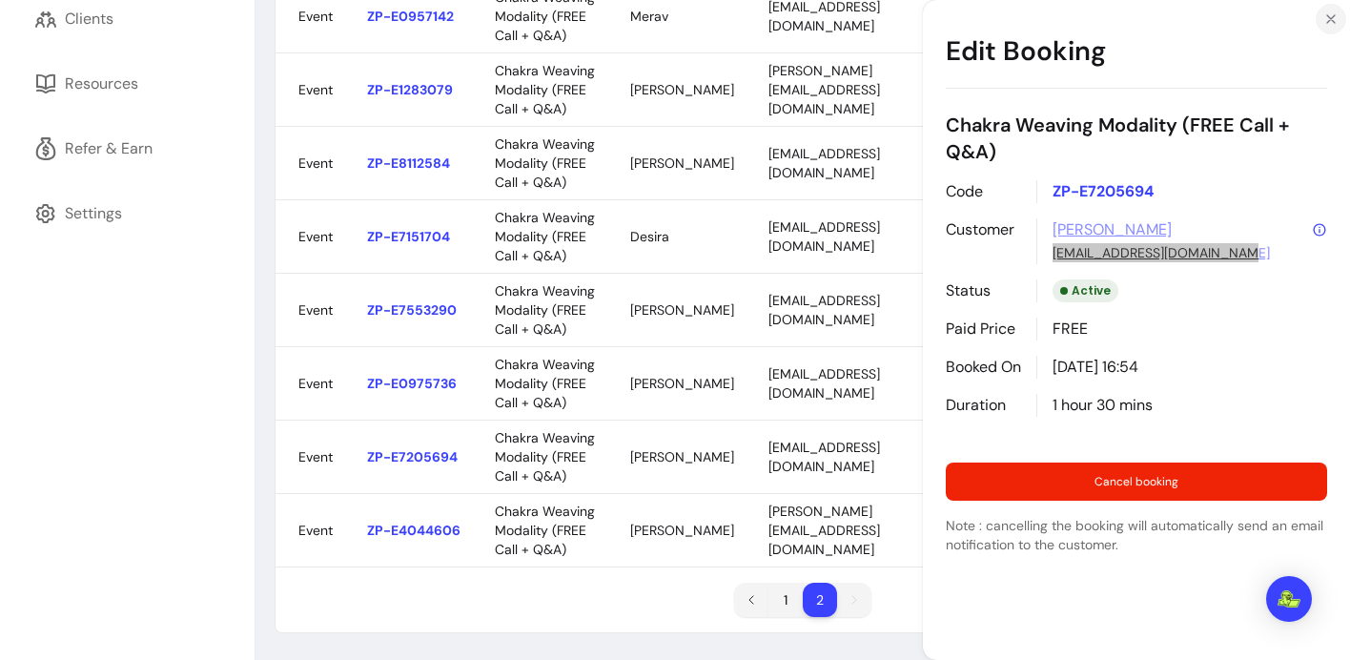
click at [1331, 17] on section "Edit Booking Chakra Weaving Modality (FREE Call + Q&A) Code ZP-E7205694 Custome…" at bounding box center [1136, 330] width 427 height 660
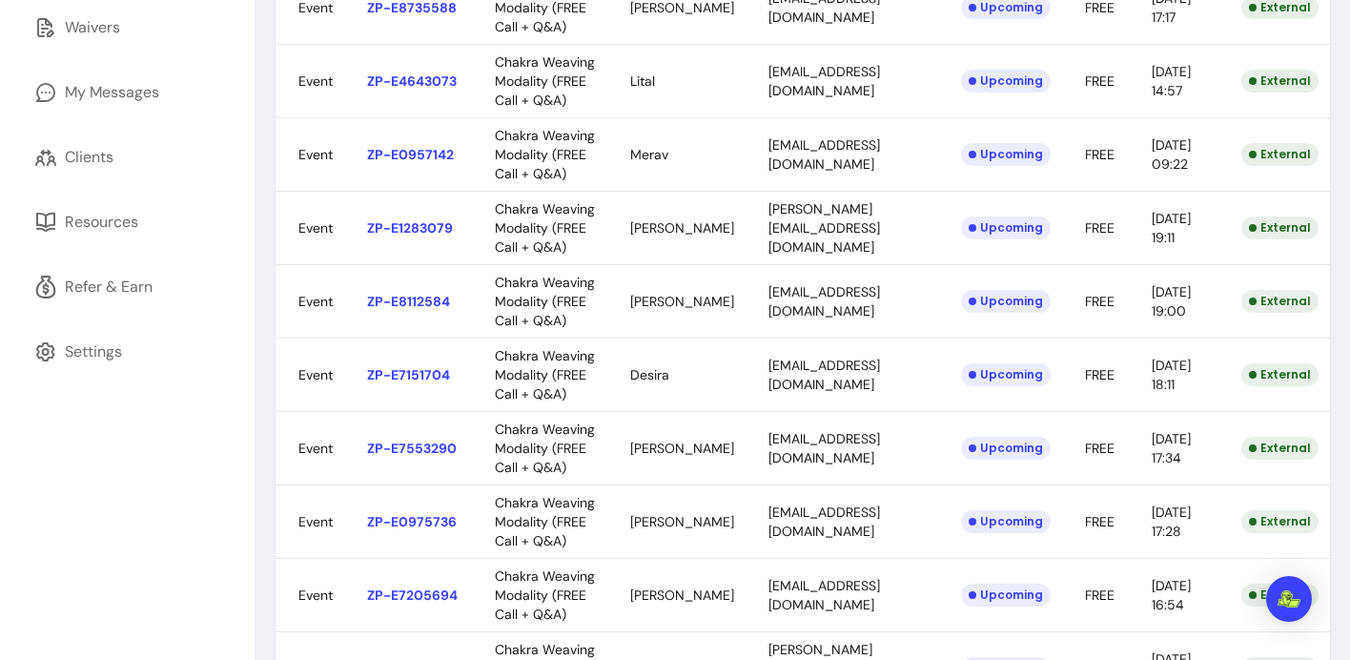
scroll to position [0, 0]
